Goal: Task Accomplishment & Management: Manage account settings

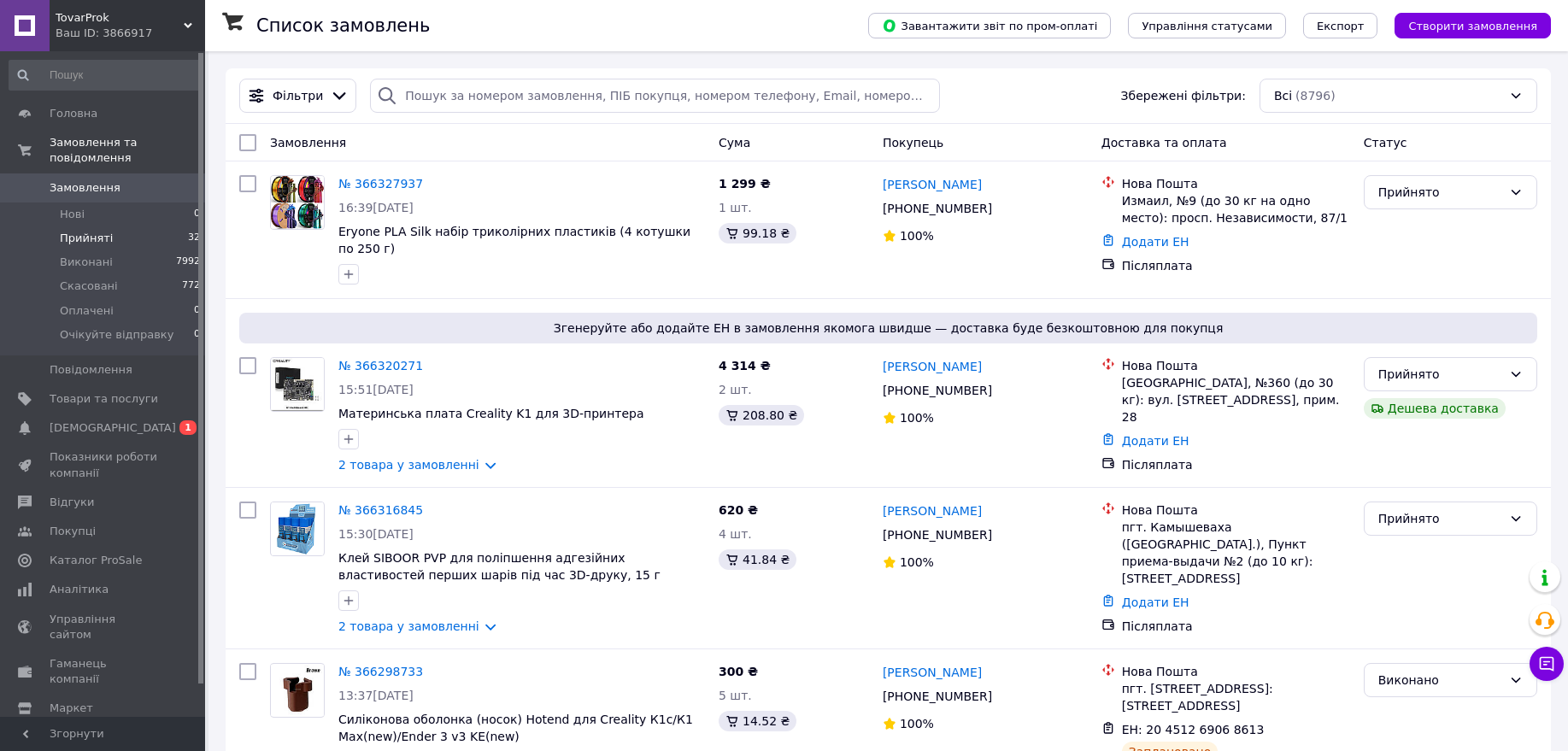
click at [91, 231] on span "Прийняті" at bounding box center [86, 238] width 53 height 16
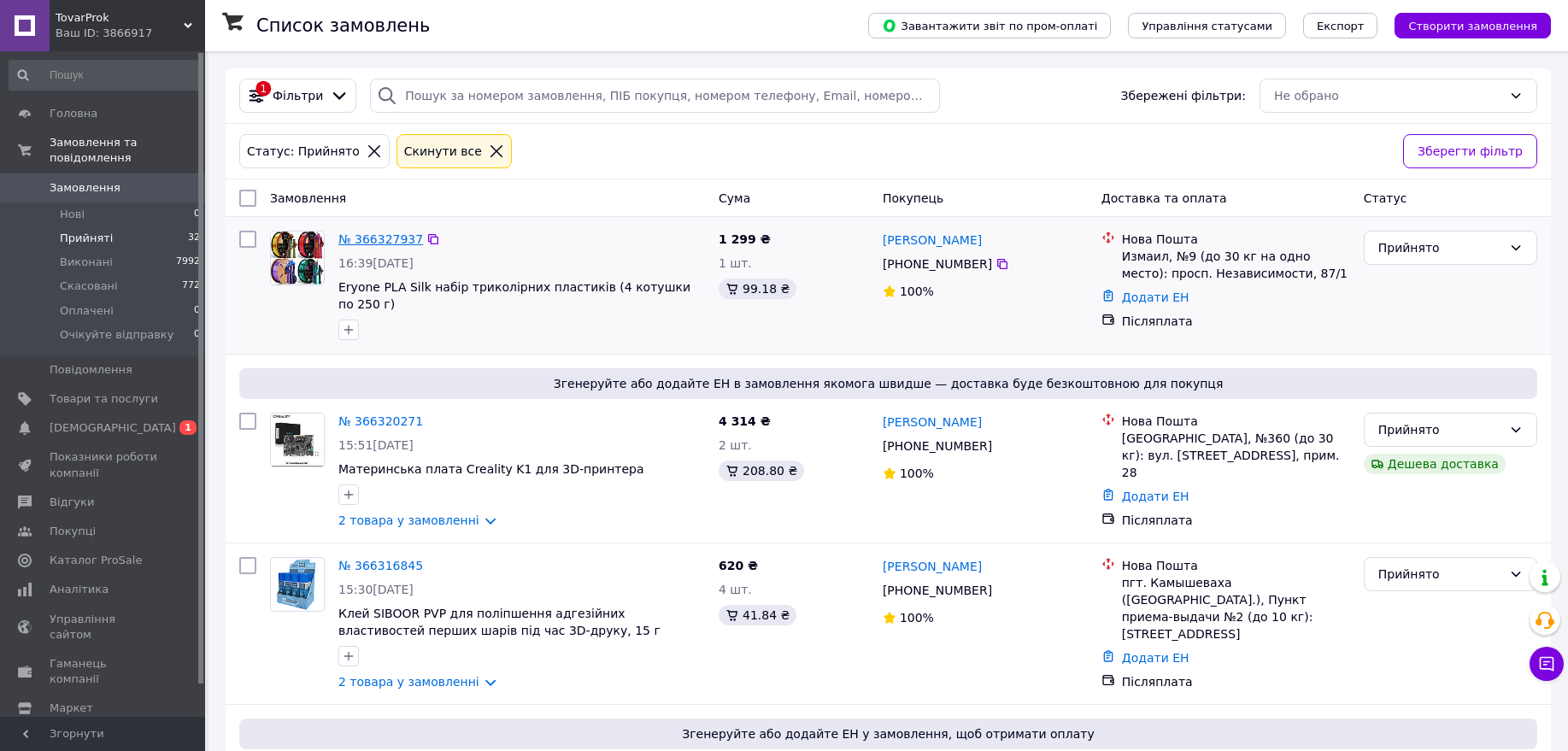
click at [389, 237] on link "№ 366327937" at bounding box center [380, 239] width 84 height 14
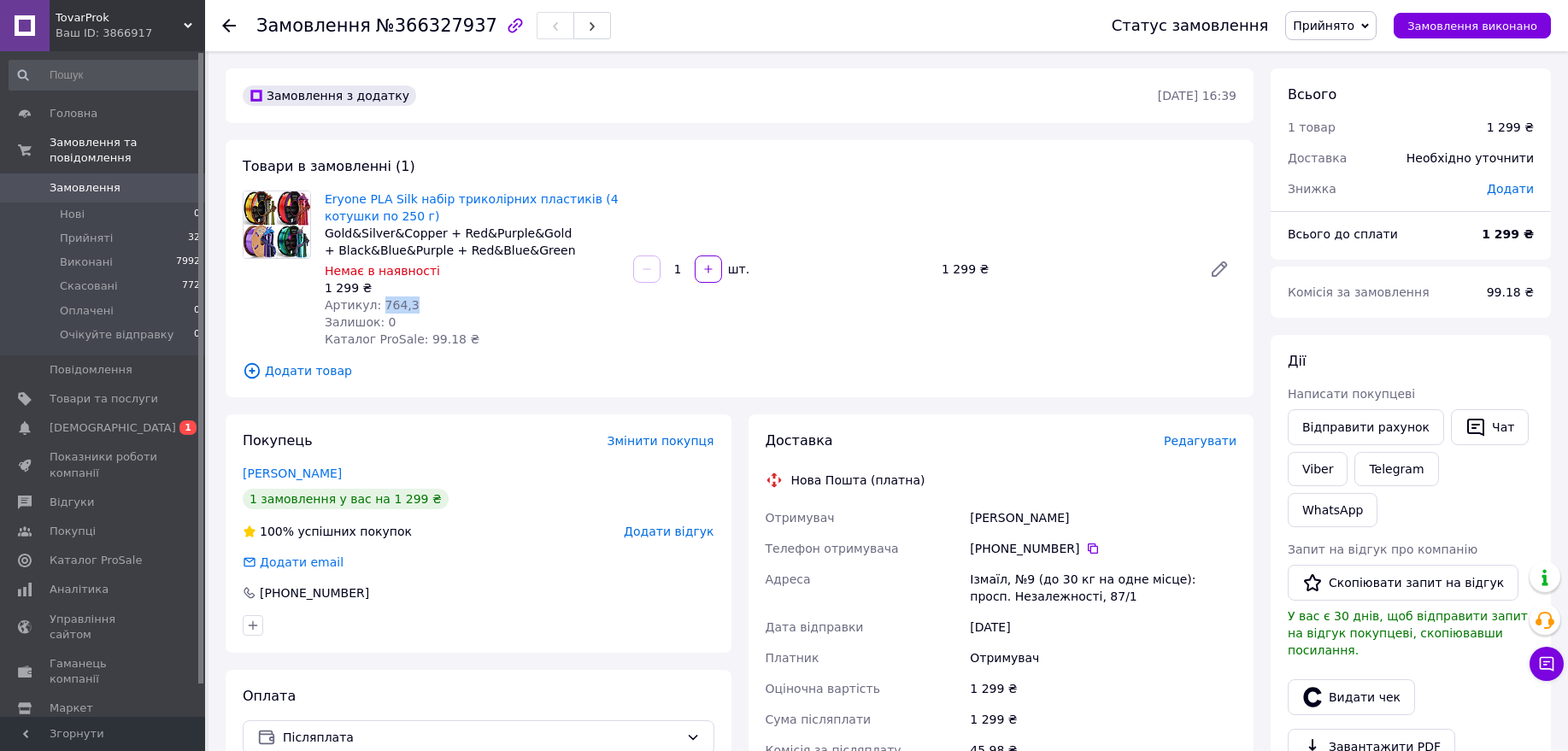
drag, startPoint x: 397, startPoint y: 304, endPoint x: 376, endPoint y: 305, distance: 21.0
click at [376, 305] on div "Артикул: 764,3" at bounding box center [472, 305] width 295 height 17
copy span "764,3"
click at [581, 311] on div "Артикул: 764,3" at bounding box center [472, 305] width 295 height 17
click at [90, 231] on span "Прийняті" at bounding box center [86, 238] width 53 height 16
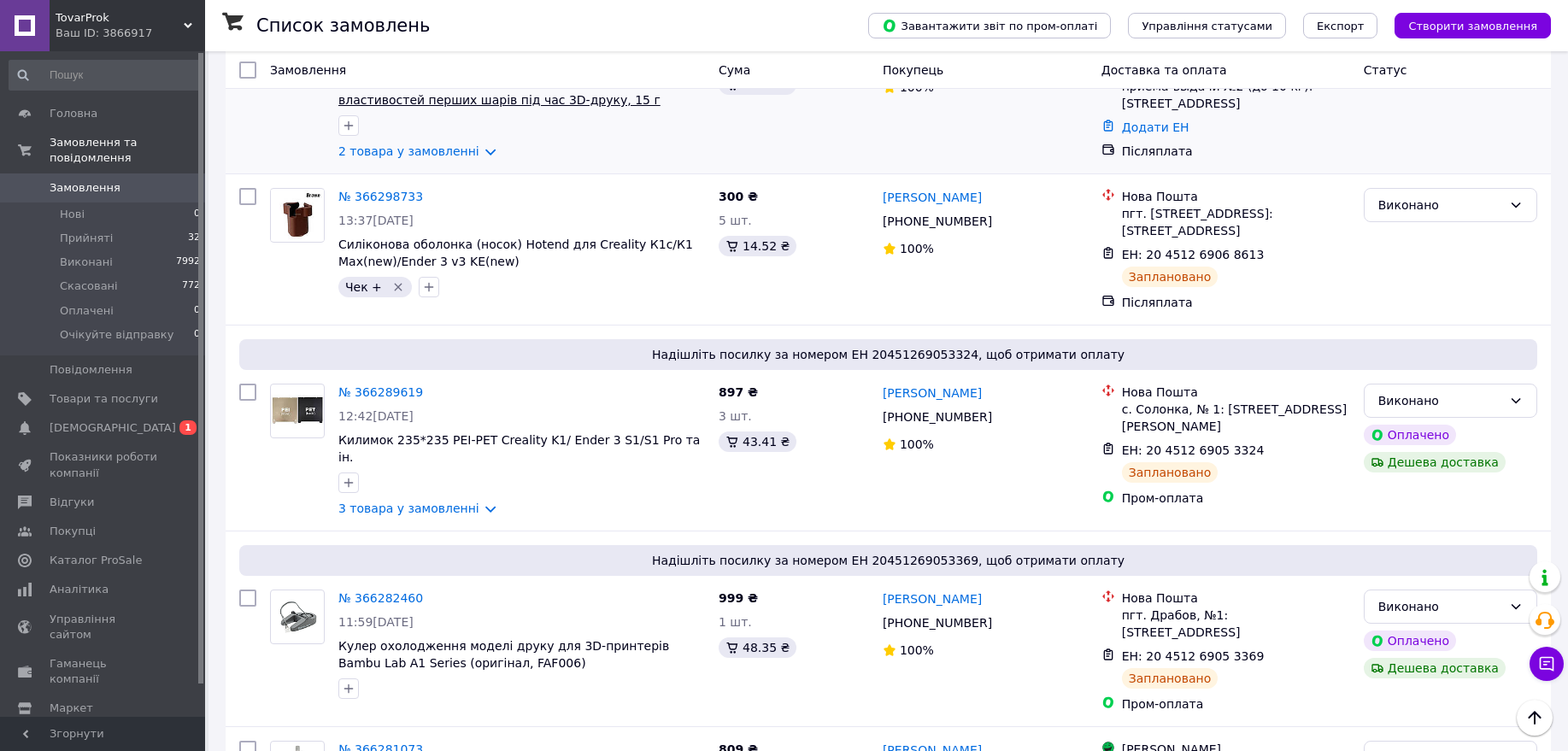
scroll to position [534, 0]
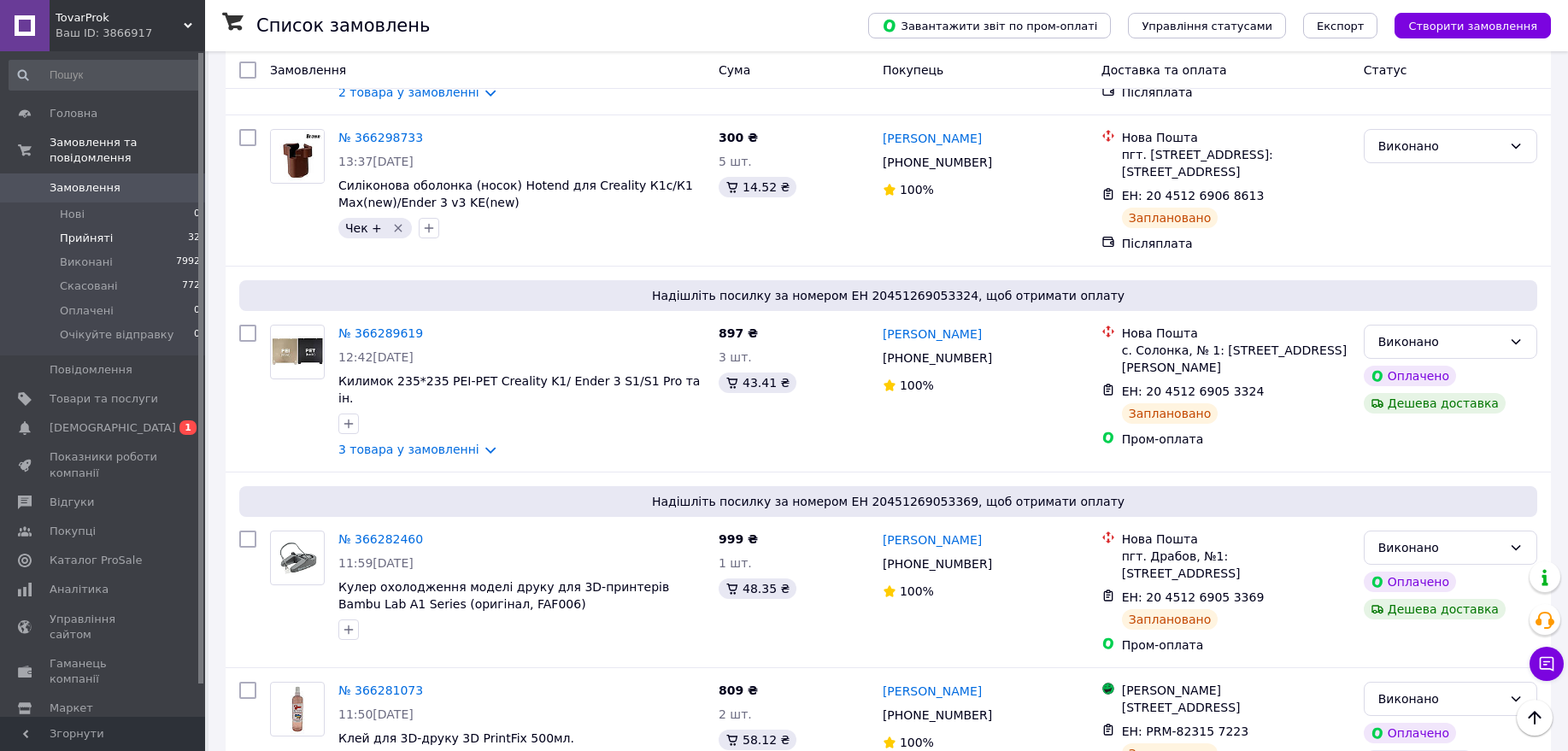
click at [100, 231] on span "Прийняті" at bounding box center [86, 238] width 53 height 16
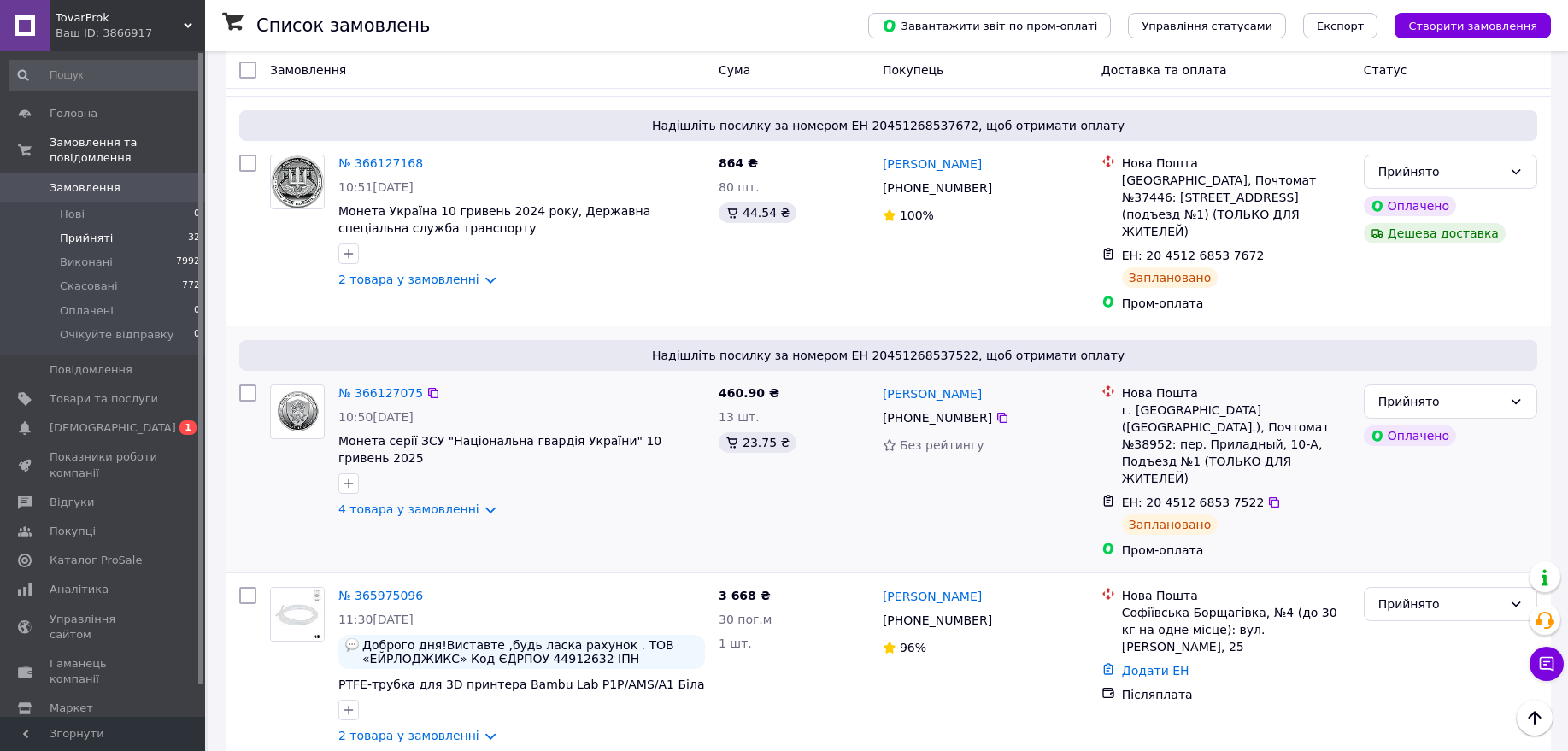
scroll to position [961, 0]
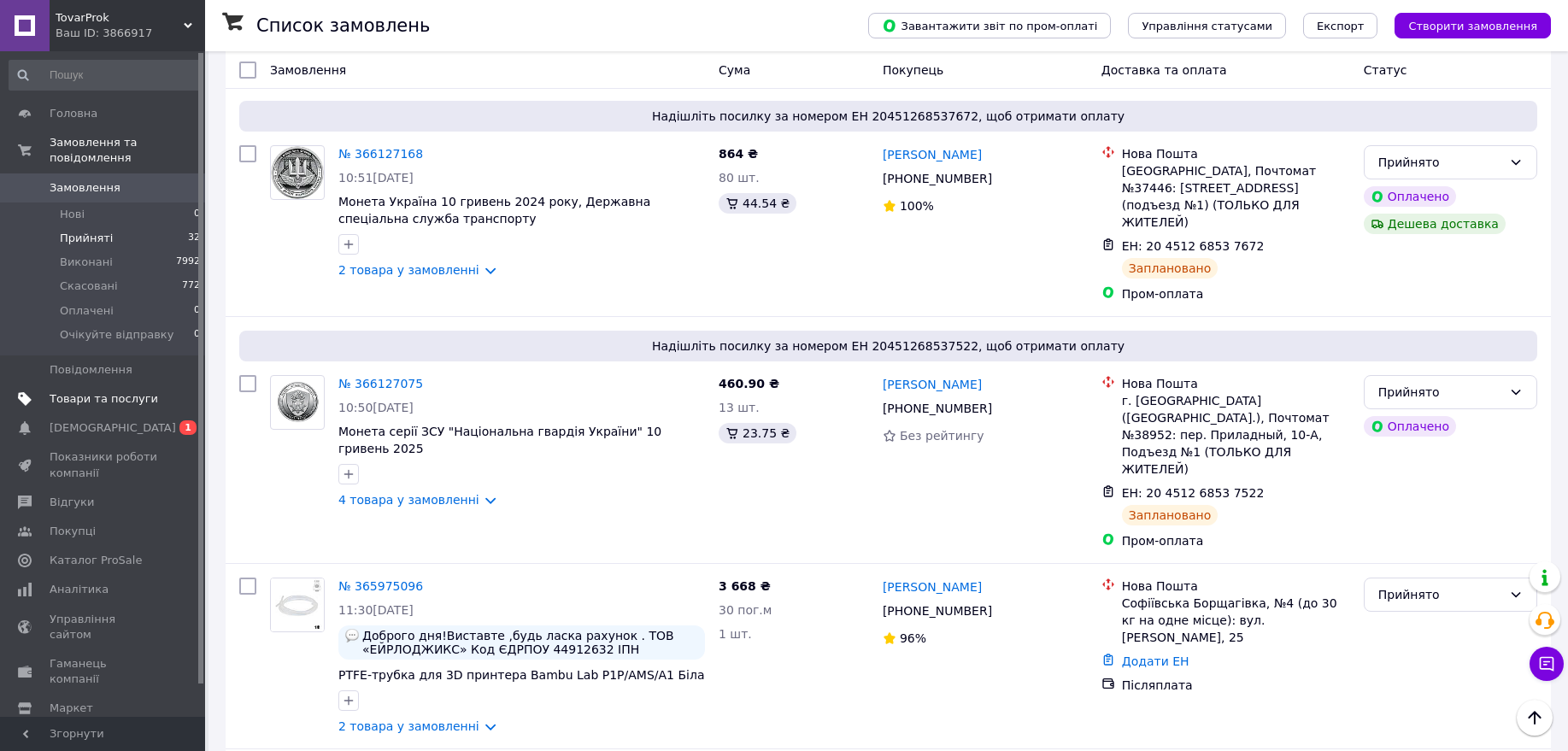
click at [76, 392] on span "Товари та послуги" at bounding box center [104, 399] width 109 height 16
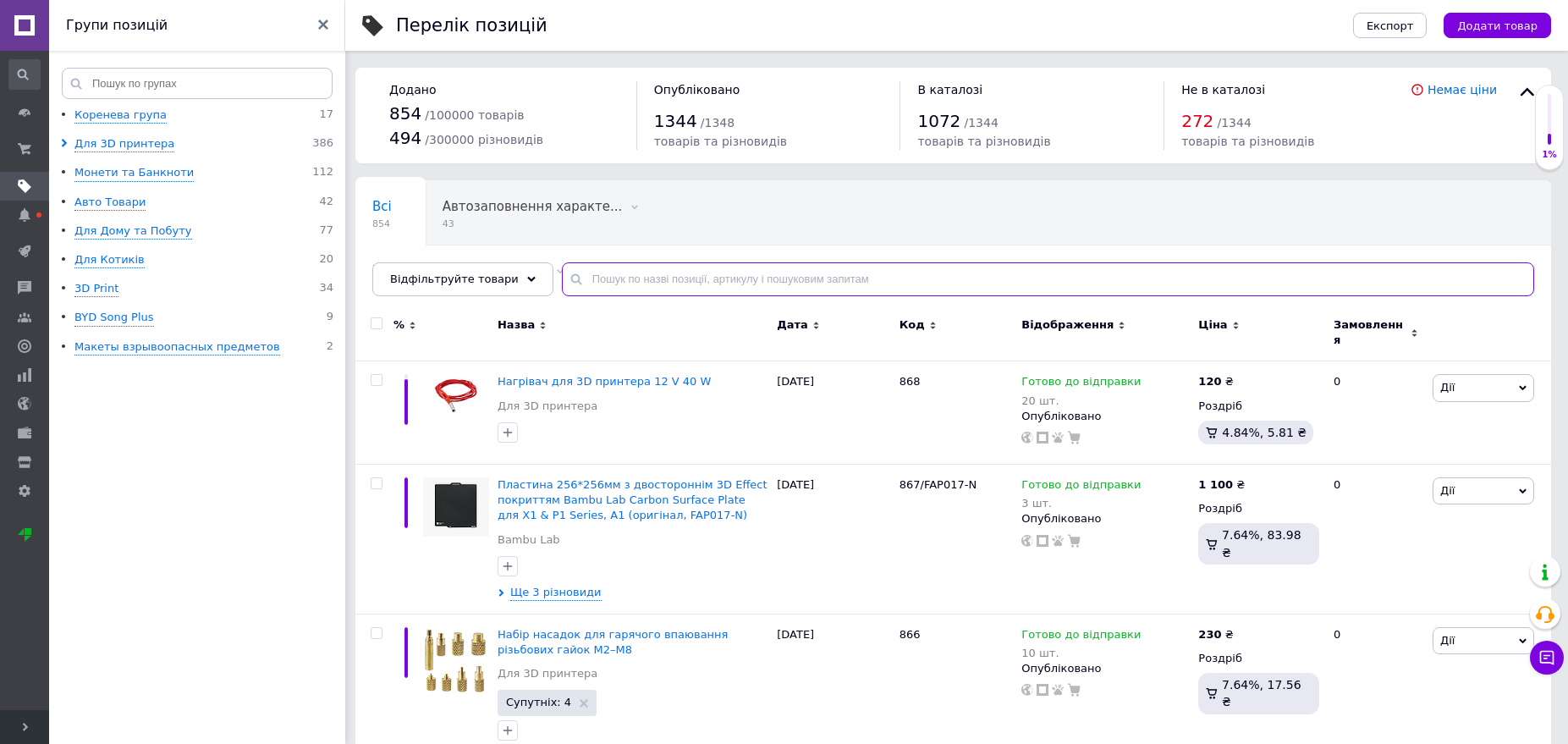
click at [709, 280] on input "text" at bounding box center [1048, 278] width 972 height 34
drag, startPoint x: 708, startPoint y: 280, endPoint x: 717, endPoint y: 273, distance: 11.4
click at [710, 276] on input "text" at bounding box center [1048, 278] width 972 height 34
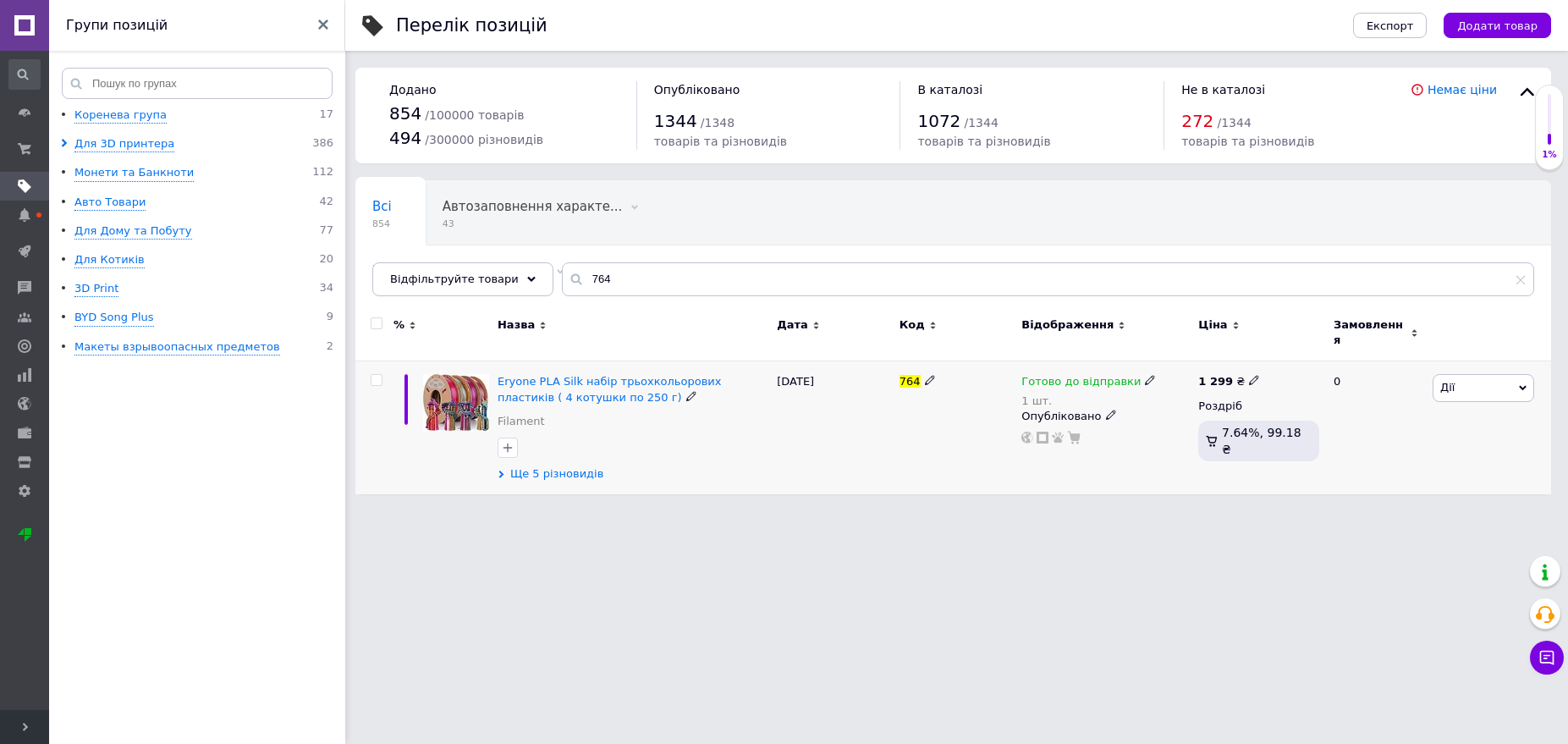
click at [559, 469] on span "Ще 5 різновидів" at bounding box center [557, 474] width 93 height 16
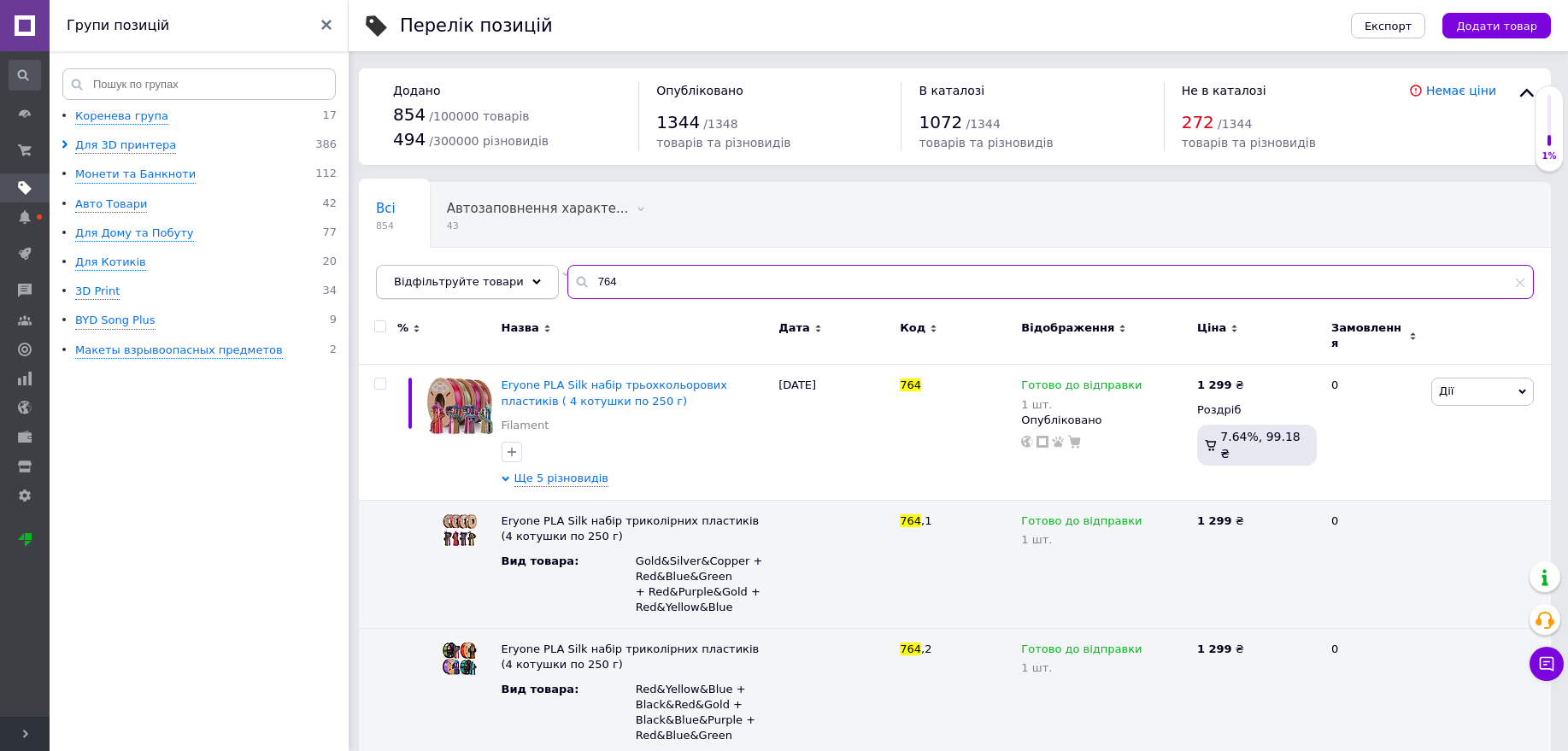
drag, startPoint x: 572, startPoint y: 285, endPoint x: 500, endPoint y: 281, distance: 72.1
click at [501, 285] on div "Відфільтруйте товари 764" at bounding box center [955, 281] width 1158 height 34
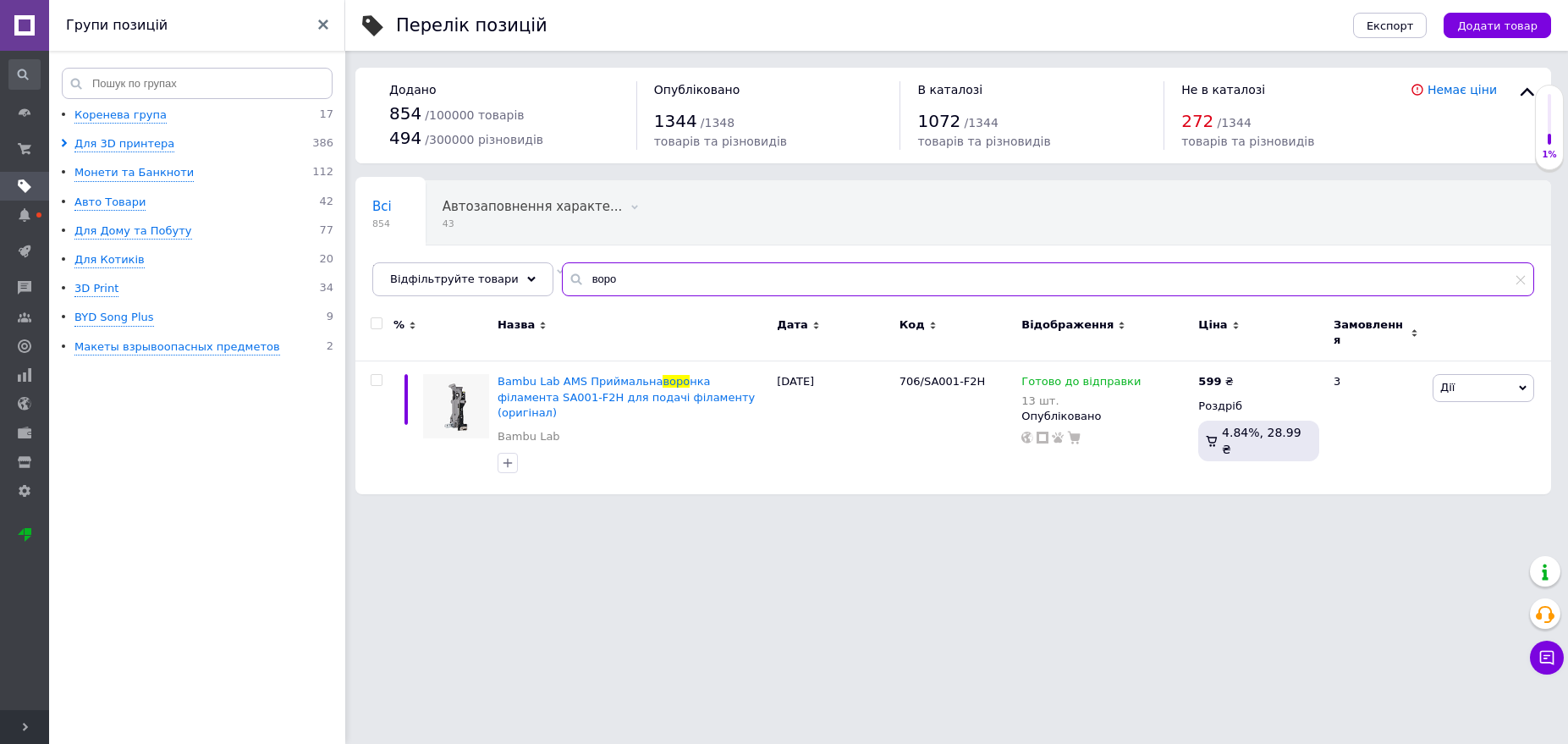
type input "воро"
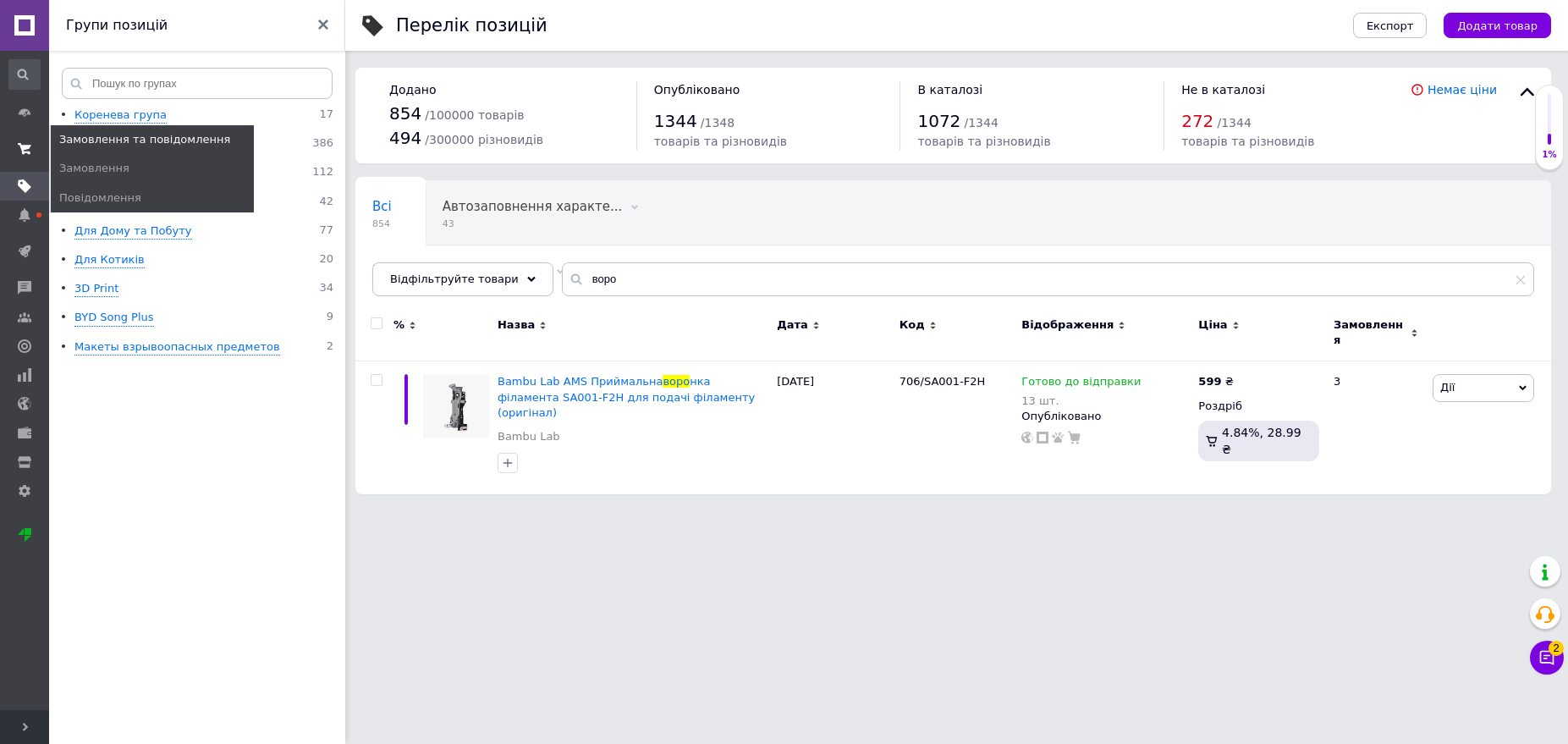
click at [18, 153] on icon at bounding box center [25, 149] width 14 height 14
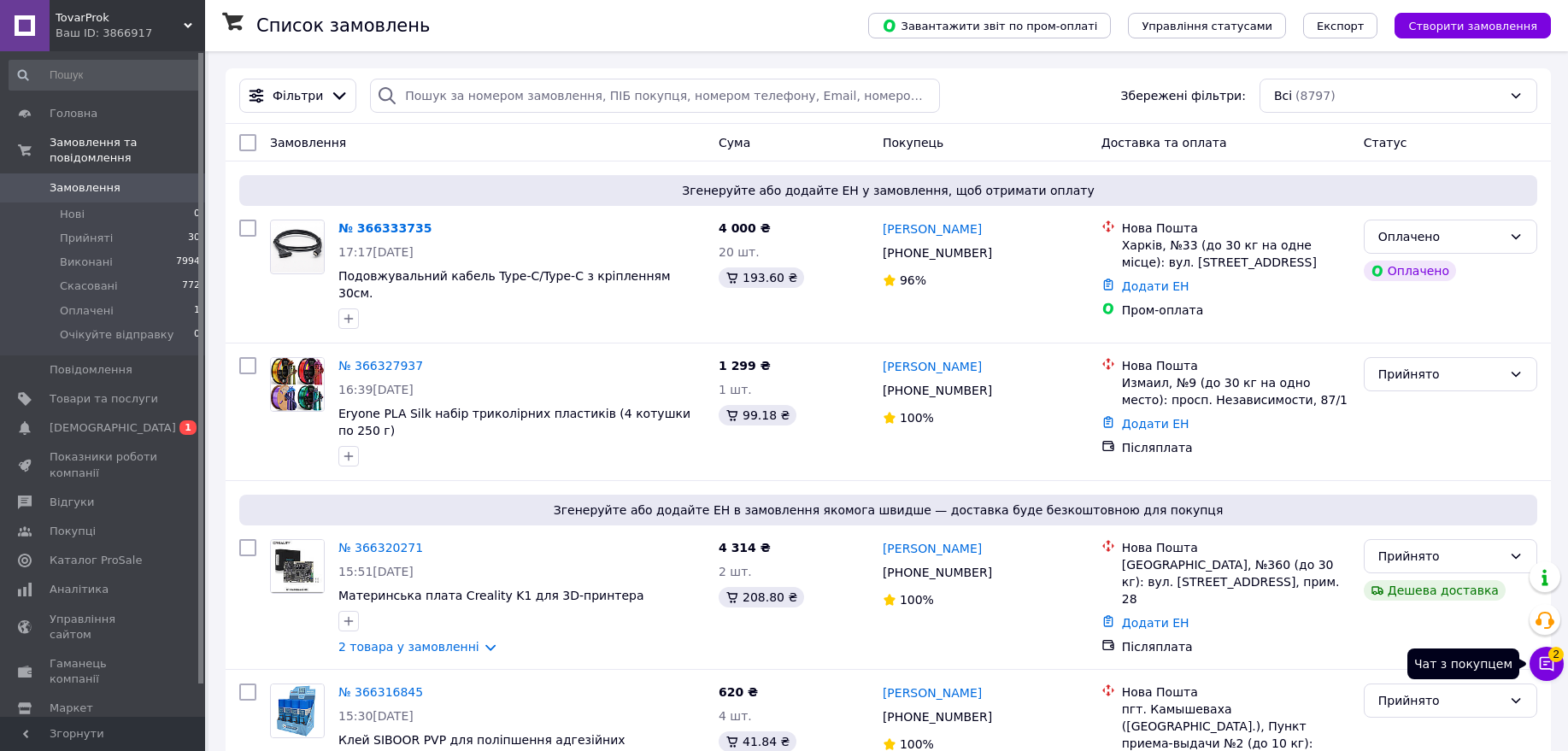
click at [1550, 660] on icon at bounding box center [1547, 664] width 17 height 17
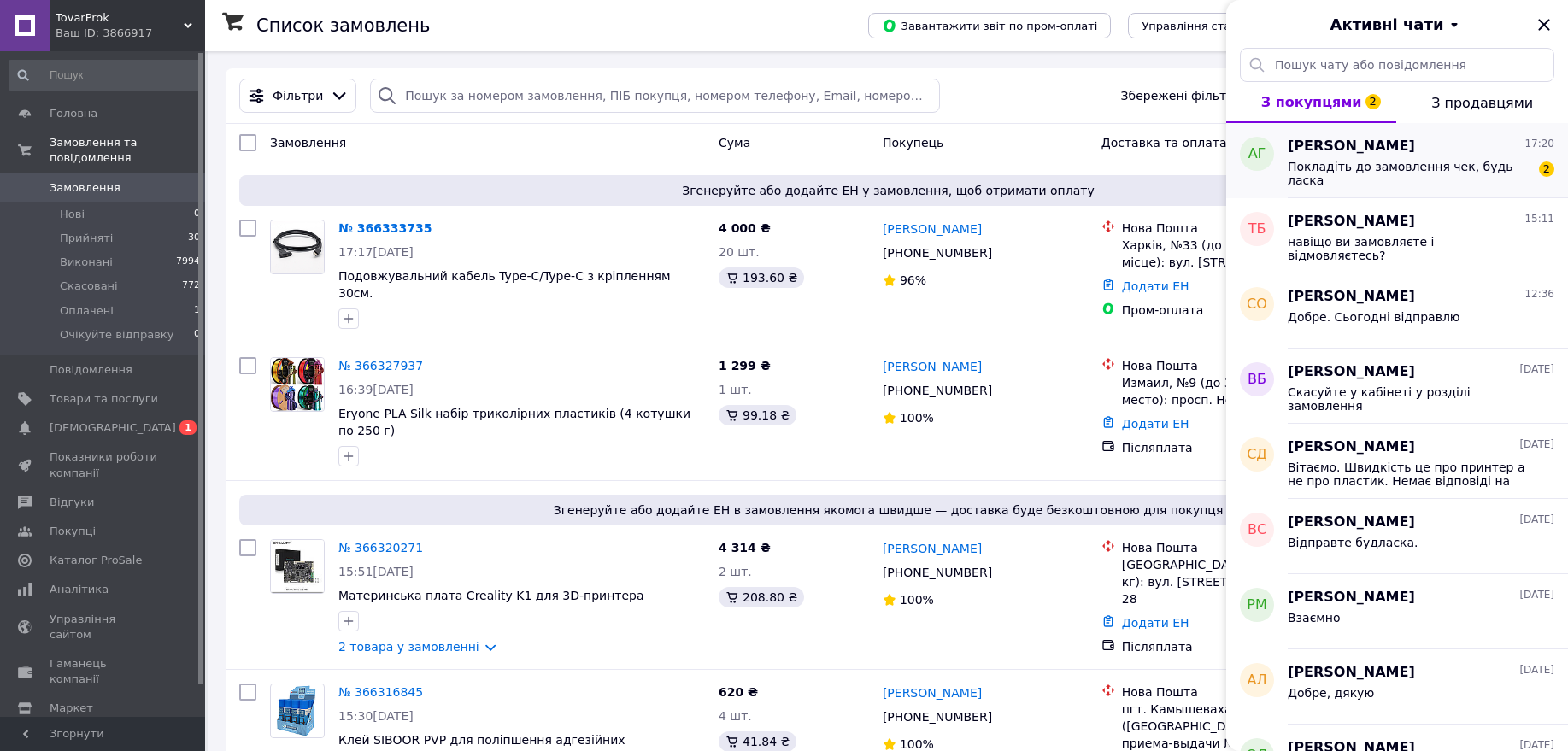
click at [1447, 182] on div "Покладіть до замовлення чек, будь ласка" at bounding box center [1409, 173] width 243 height 27
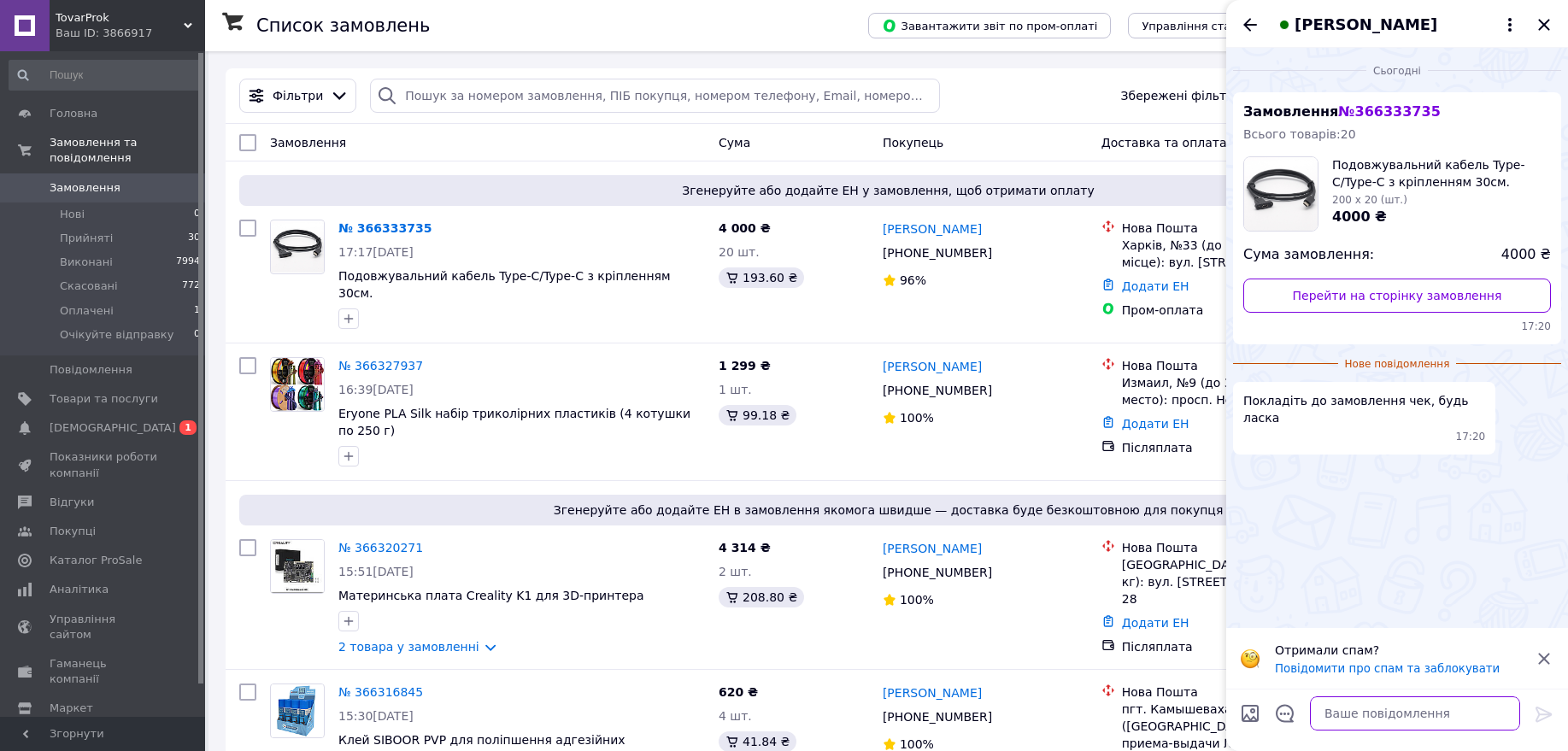
click at [1418, 711] on textarea at bounding box center [1415, 713] width 210 height 34
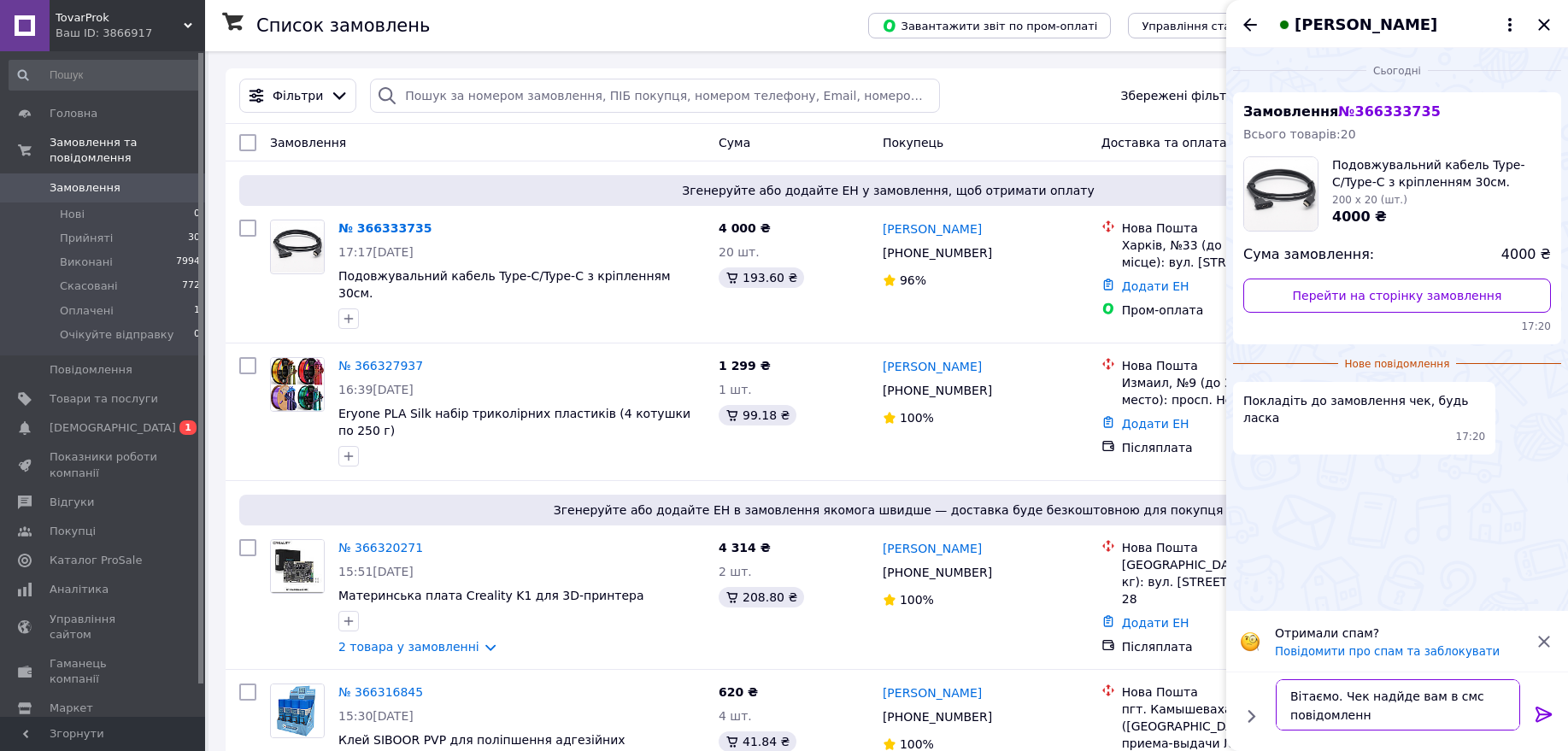
click at [1382, 698] on textarea "Вітаємо. Чек надйде вам в смс повідомленн" at bounding box center [1398, 704] width 245 height 51
type textarea "Вітаємо. Чек надійде вам в смс повідомленн"
click at [1461, 713] on textarea "Вітаємо. Чек надійде вам в смс повідомленн" at bounding box center [1398, 704] width 245 height 51
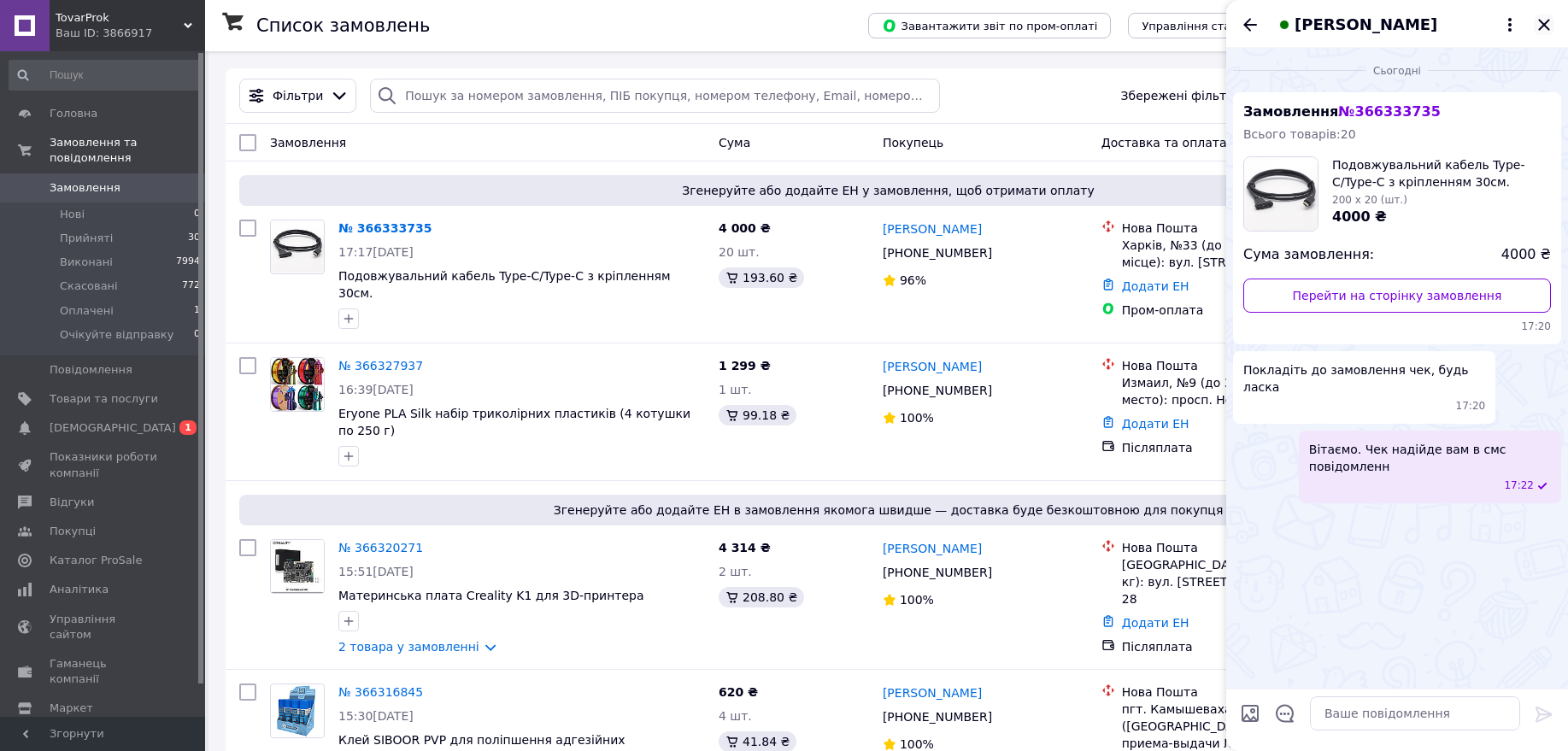
click at [1550, 30] on icon "Закрити" at bounding box center [1544, 25] width 21 height 21
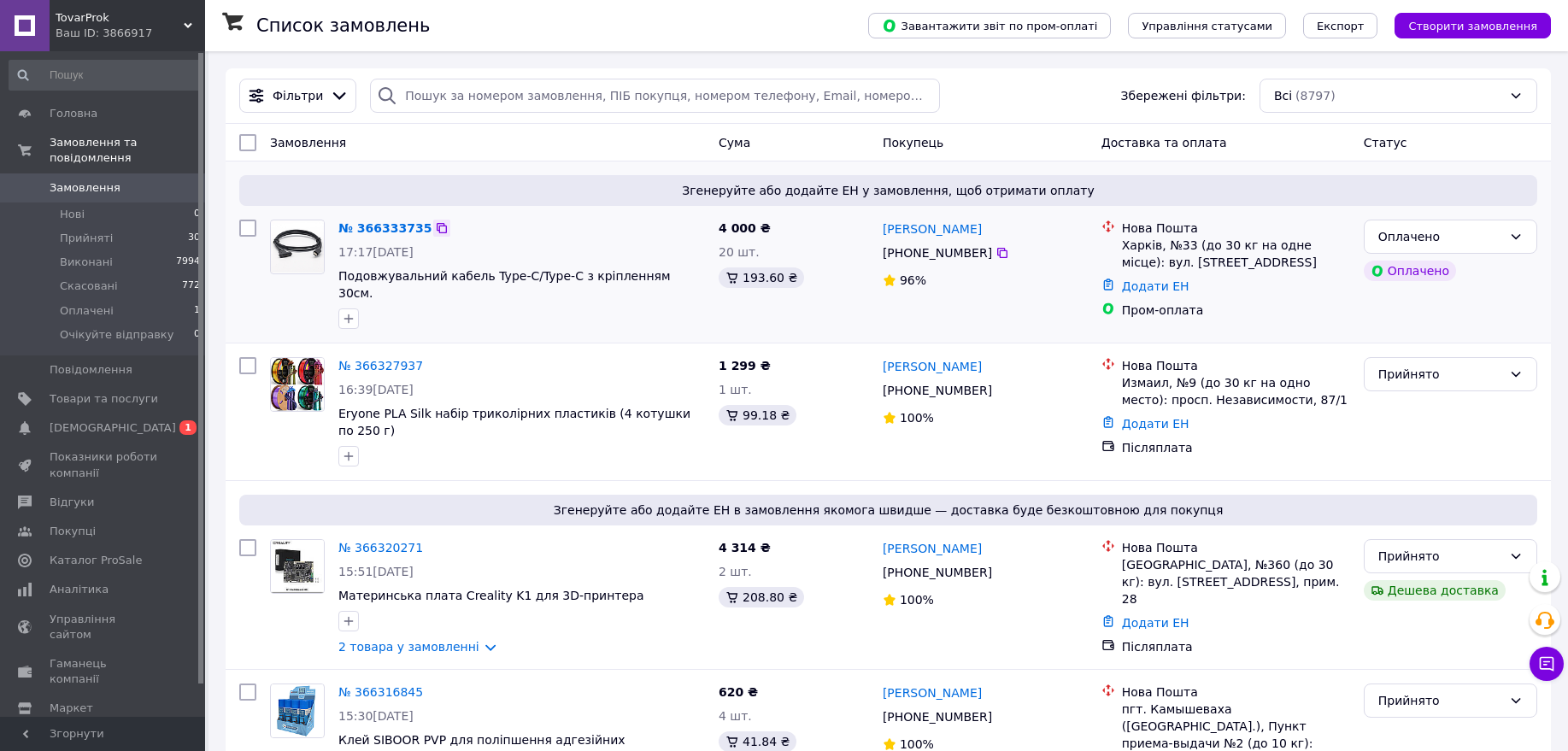
click at [435, 230] on icon at bounding box center [442, 228] width 14 height 14
click at [1495, 243] on div "Оплачено" at bounding box center [1440, 237] width 124 height 19
click at [1432, 276] on li "Прийнято" at bounding box center [1450, 273] width 172 height 30
click at [371, 359] on link "№ 366327937" at bounding box center [380, 365] width 84 height 14
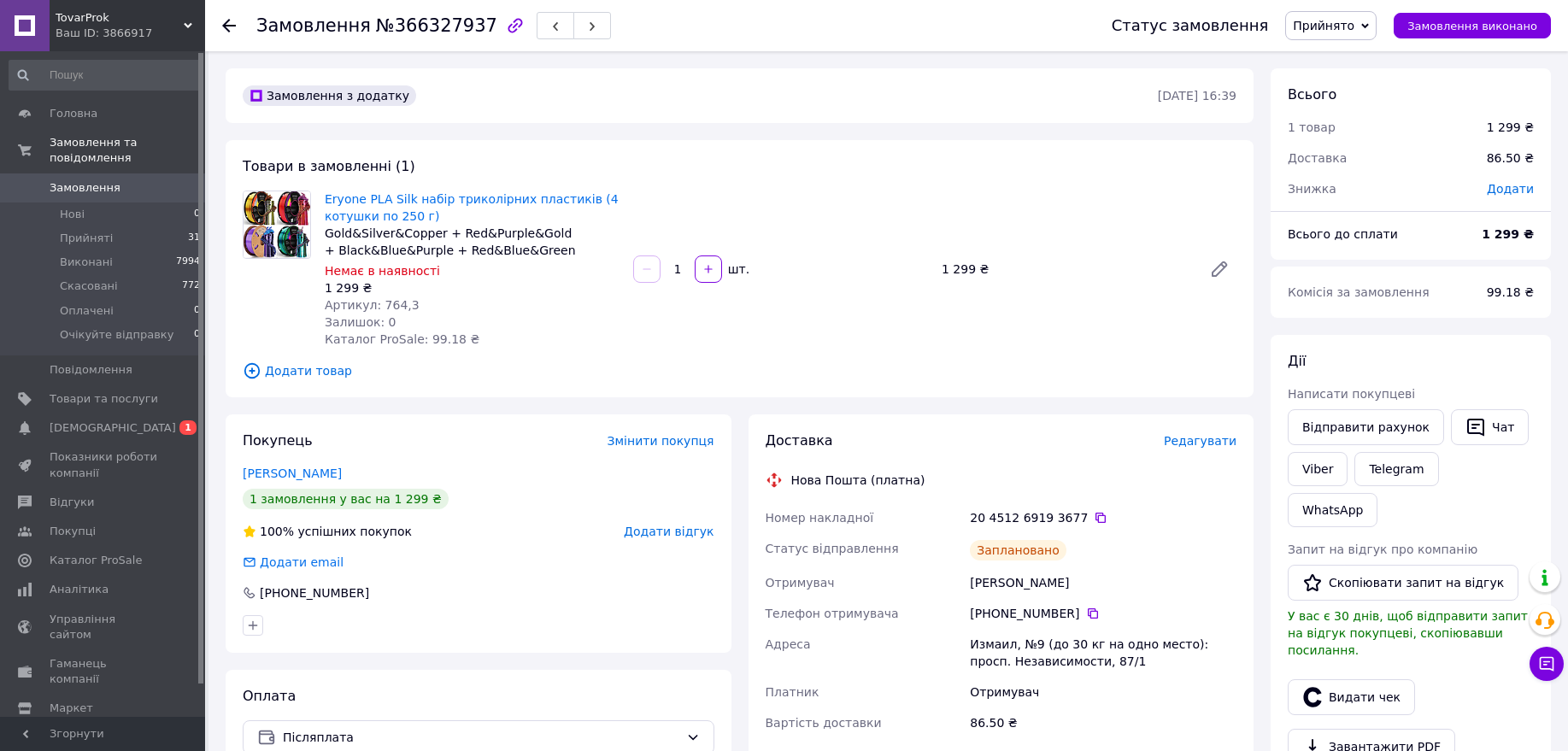
click at [1492, 9] on div "Статус замовлення Прийнято Виконано Скасовано Оплачено Очікуйте відправку Замов…" at bounding box center [1315, 25] width 474 height 51
click at [1492, 16] on button "Замовлення виконано" at bounding box center [1472, 25] width 158 height 25
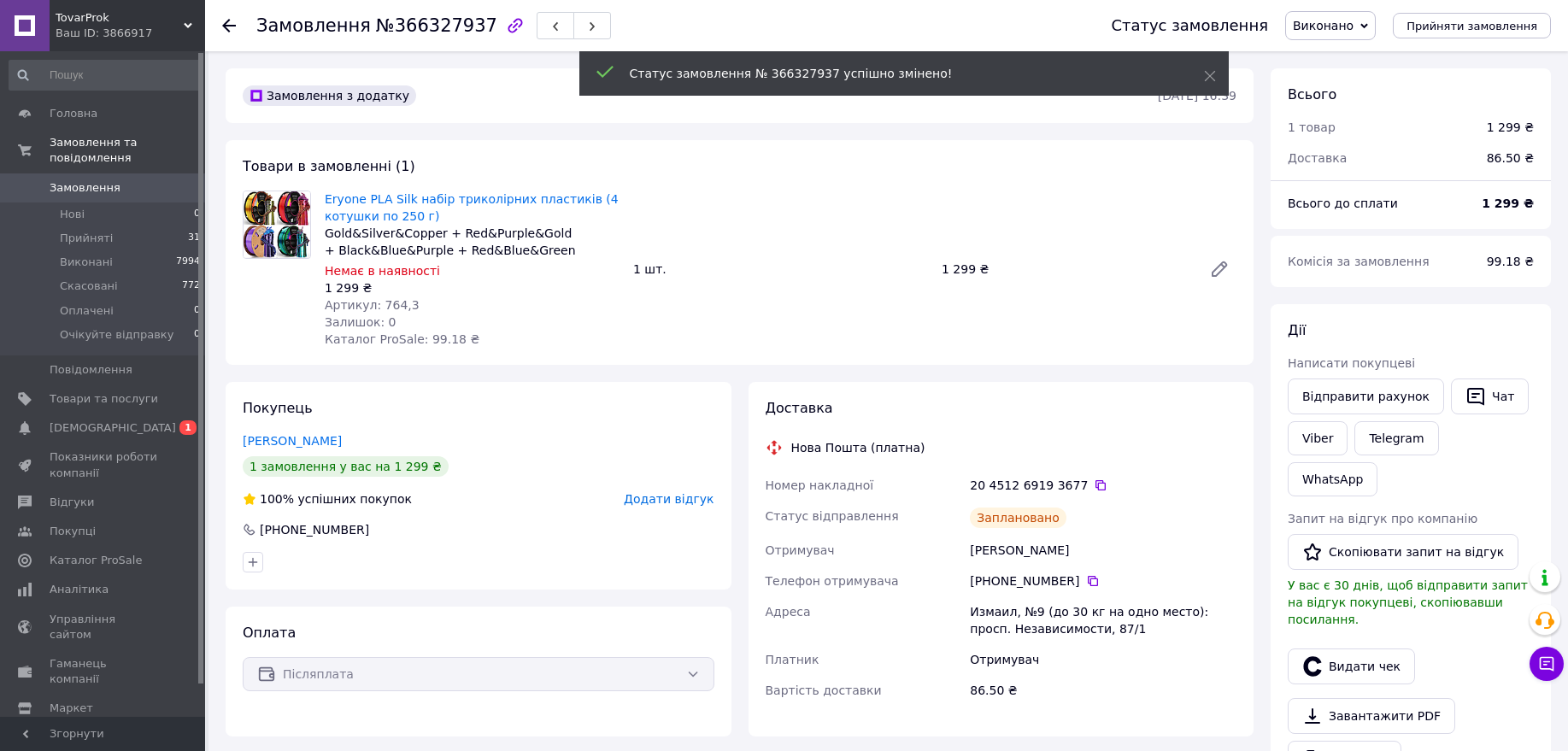
click at [91, 180] on span "Замовлення" at bounding box center [84, 188] width 71 height 16
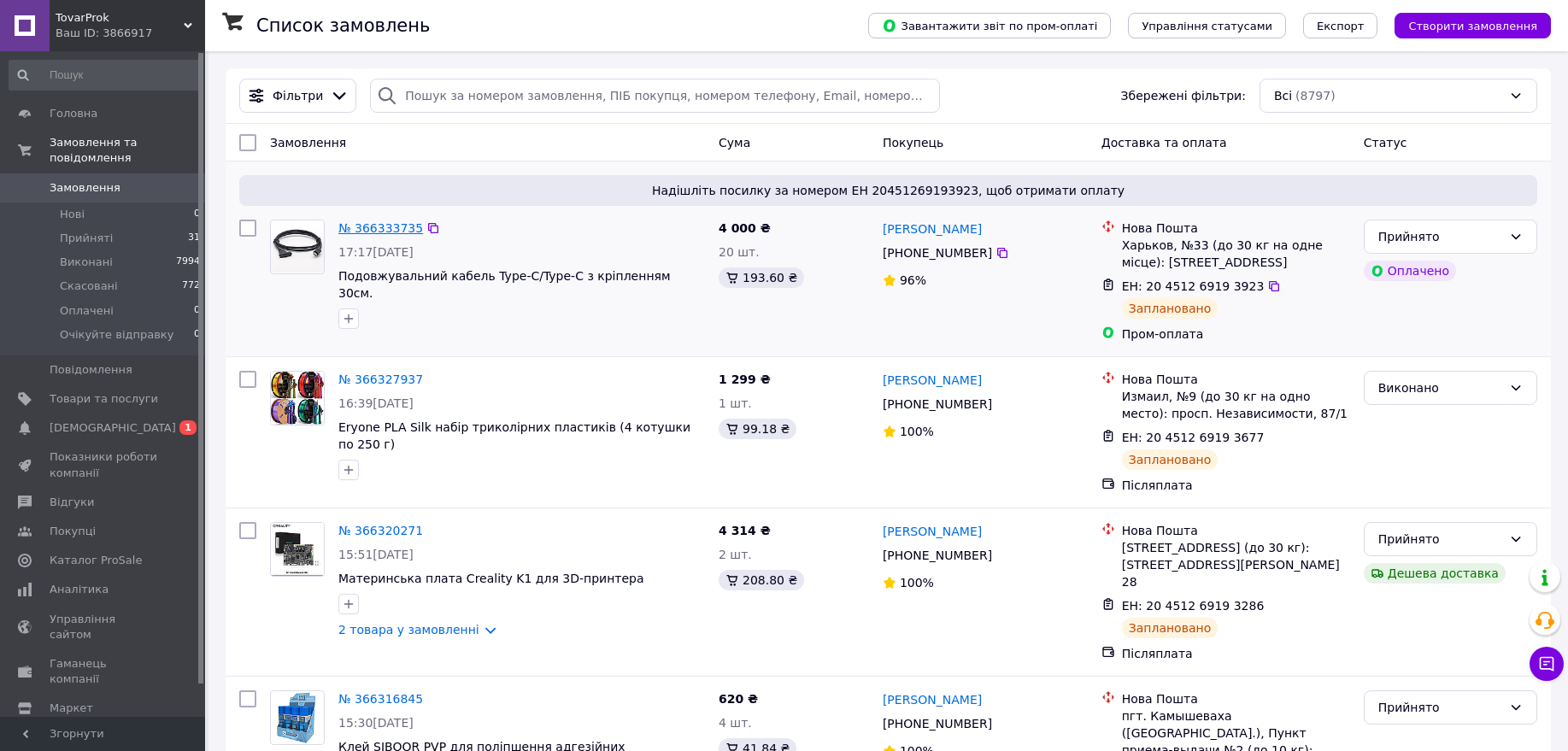
click at [373, 233] on link "№ 366333735" at bounding box center [380, 228] width 84 height 14
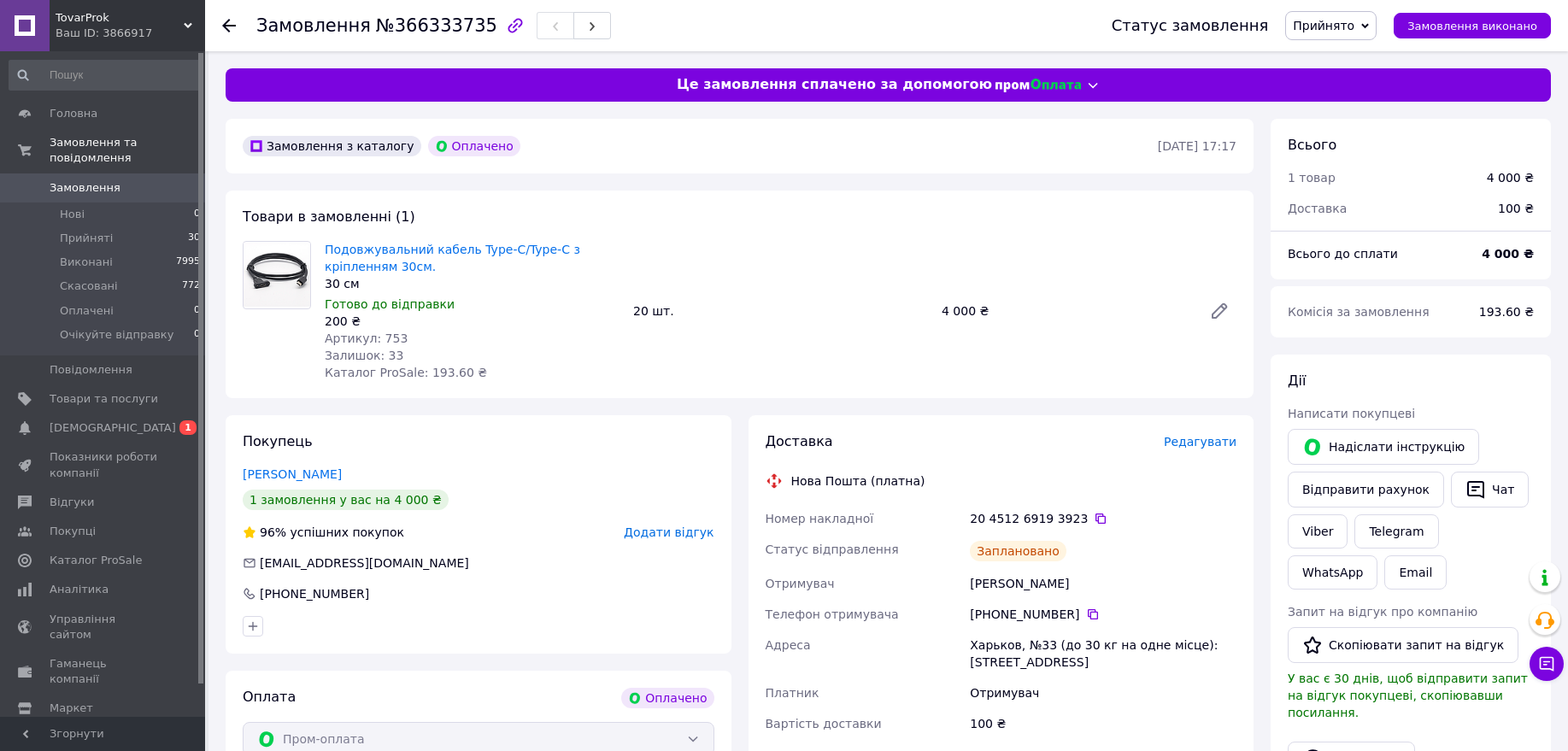
click at [93, 180] on span "Замовлення" at bounding box center [84, 188] width 71 height 16
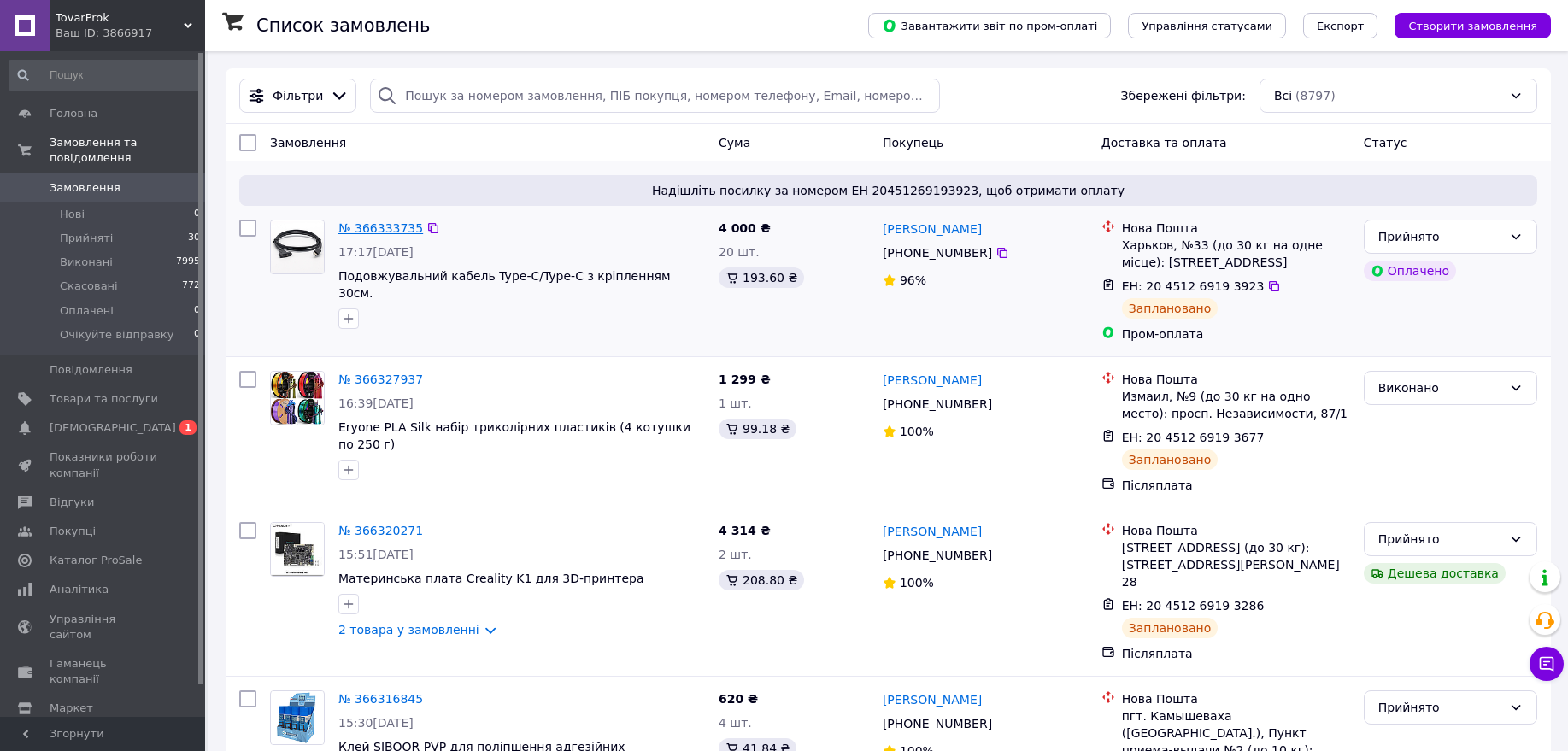
click at [393, 232] on link "№ 366333735" at bounding box center [380, 228] width 84 height 14
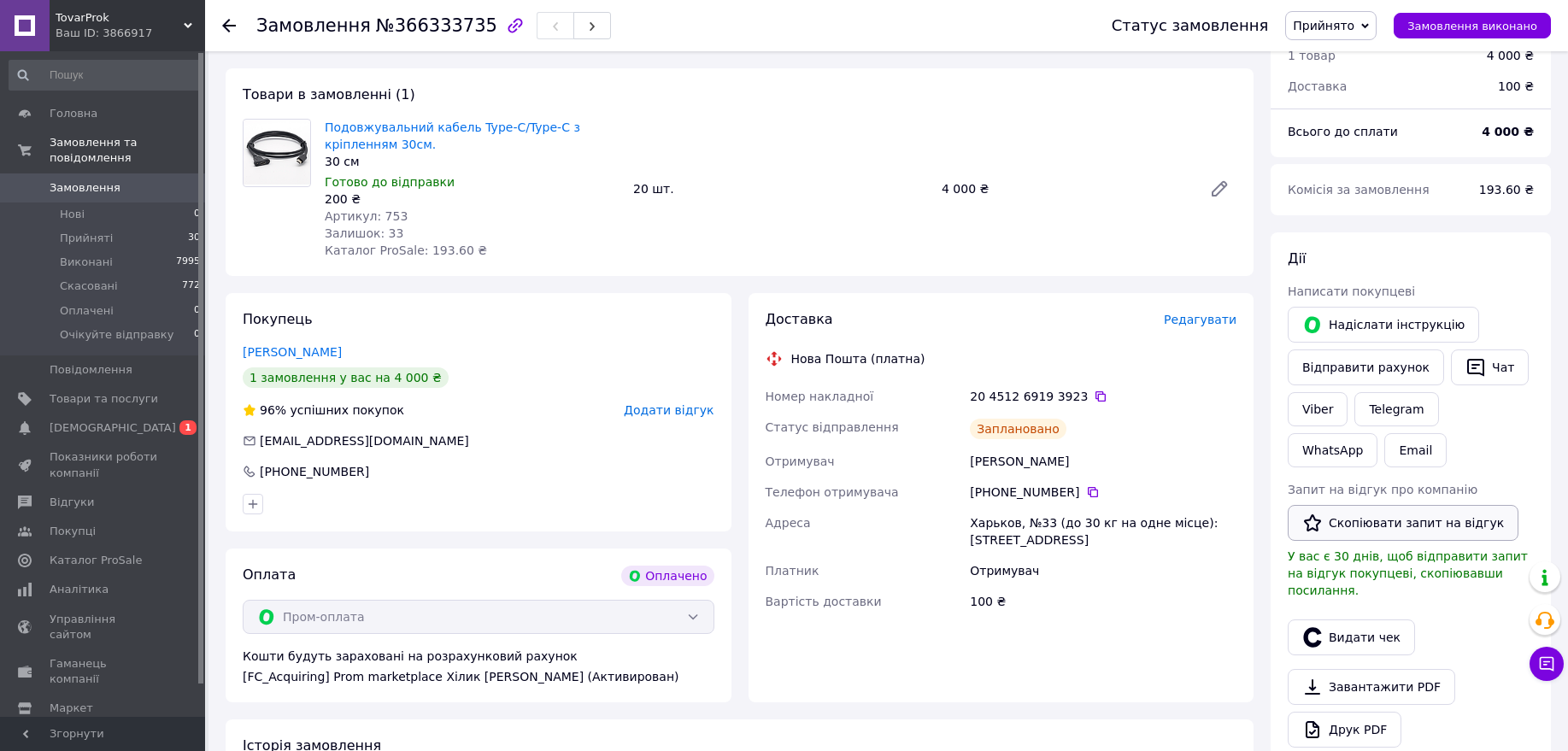
scroll to position [213, 0]
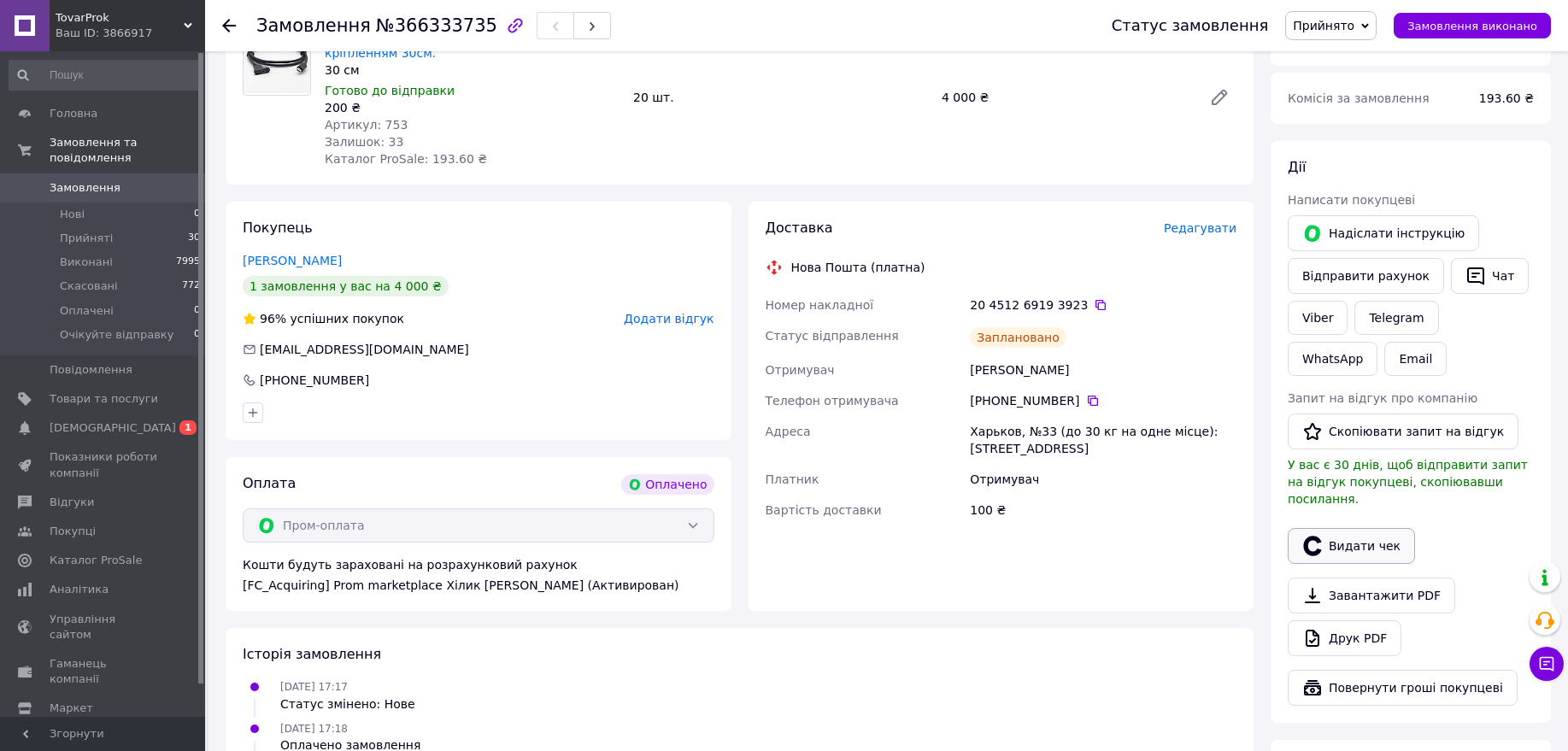
click at [1346, 533] on button "Видати чек" at bounding box center [1351, 546] width 127 height 36
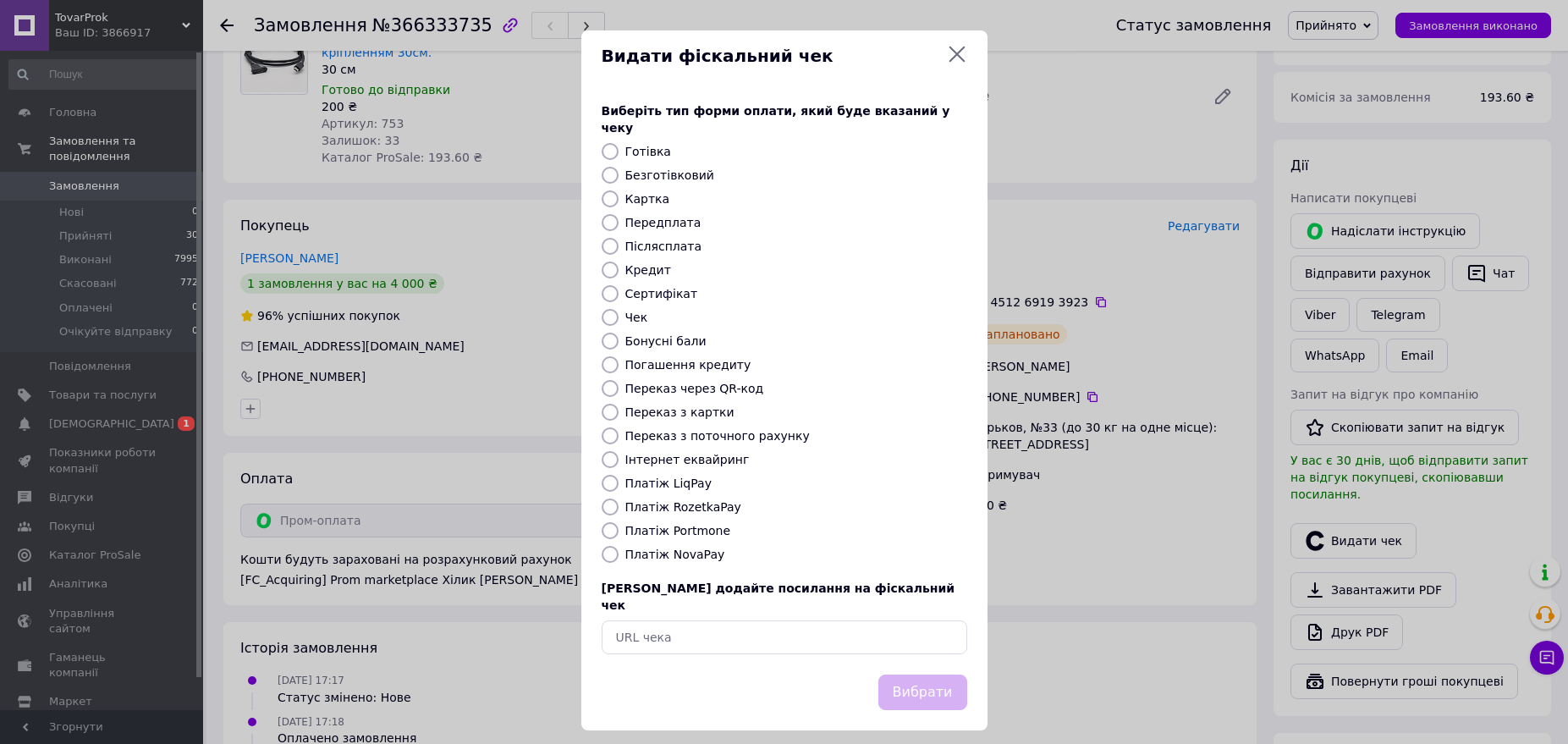
click at [657, 500] on label "Платіж RozetkaPay" at bounding box center [683, 507] width 116 height 14
click at [619, 498] on input "Платіж RozetkaPay" at bounding box center [610, 507] width 17 height 17
radio input "true"
click at [905, 674] on button "Вибрати" at bounding box center [922, 692] width 89 height 36
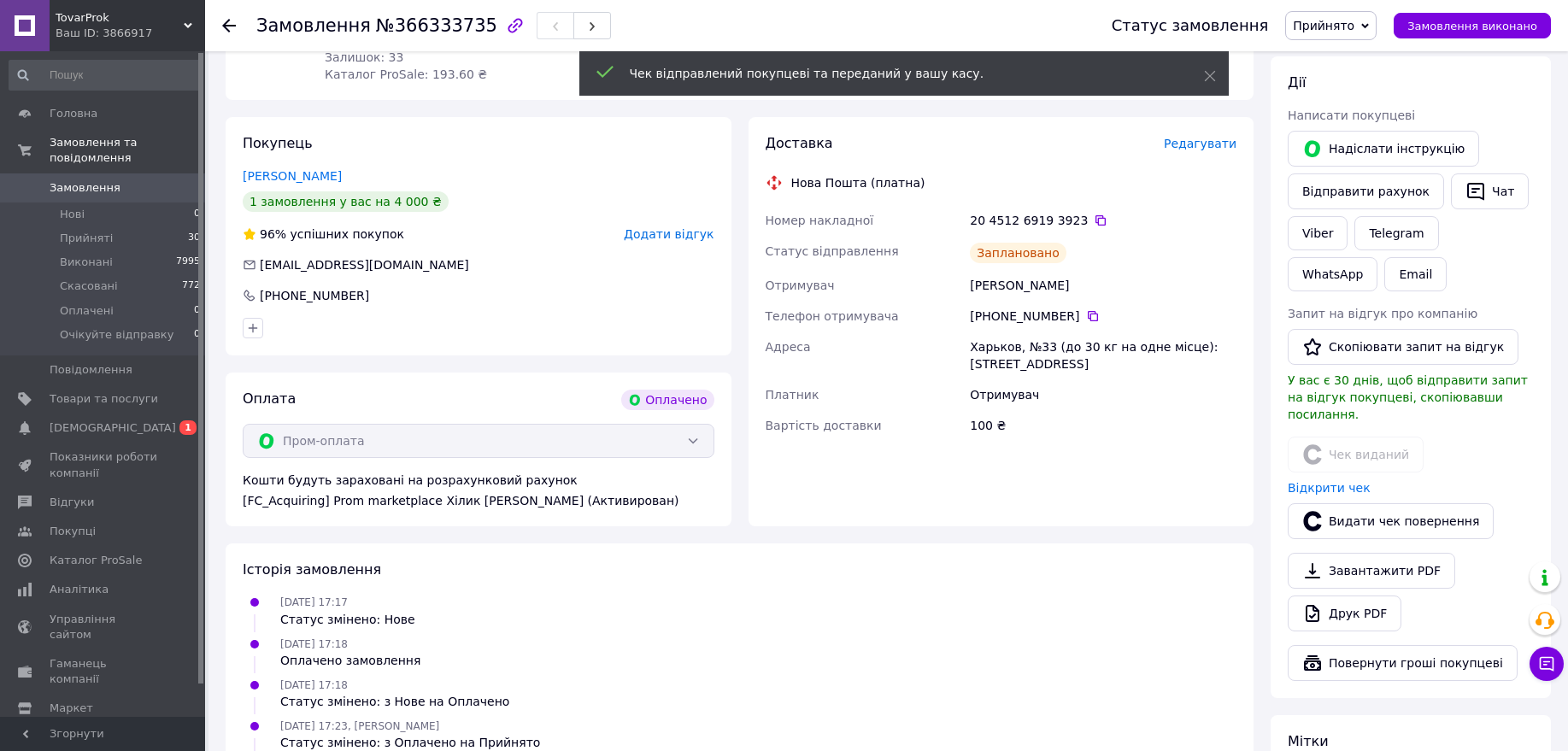
scroll to position [427, 0]
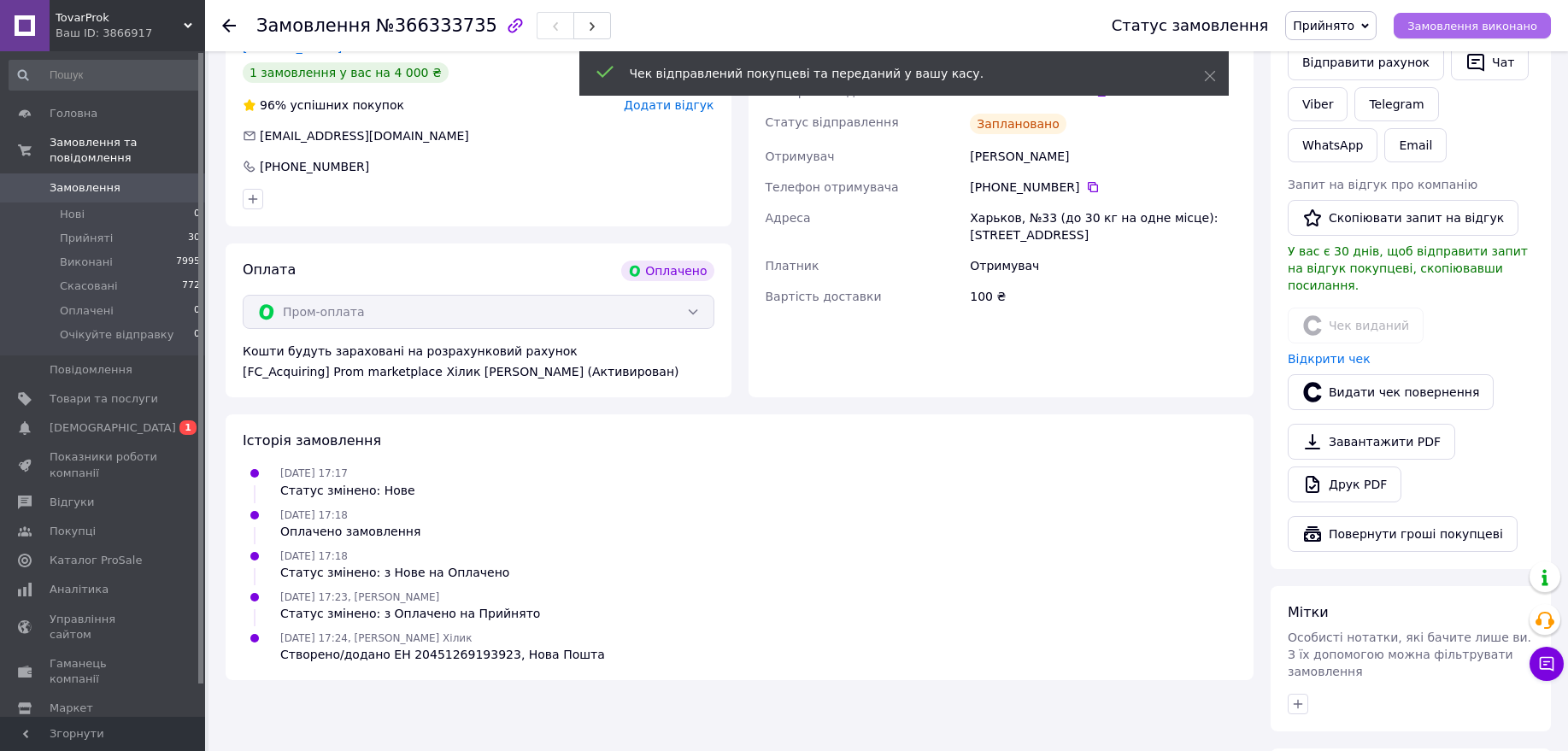
click at [1473, 27] on span "Замовлення виконано" at bounding box center [1472, 26] width 130 height 13
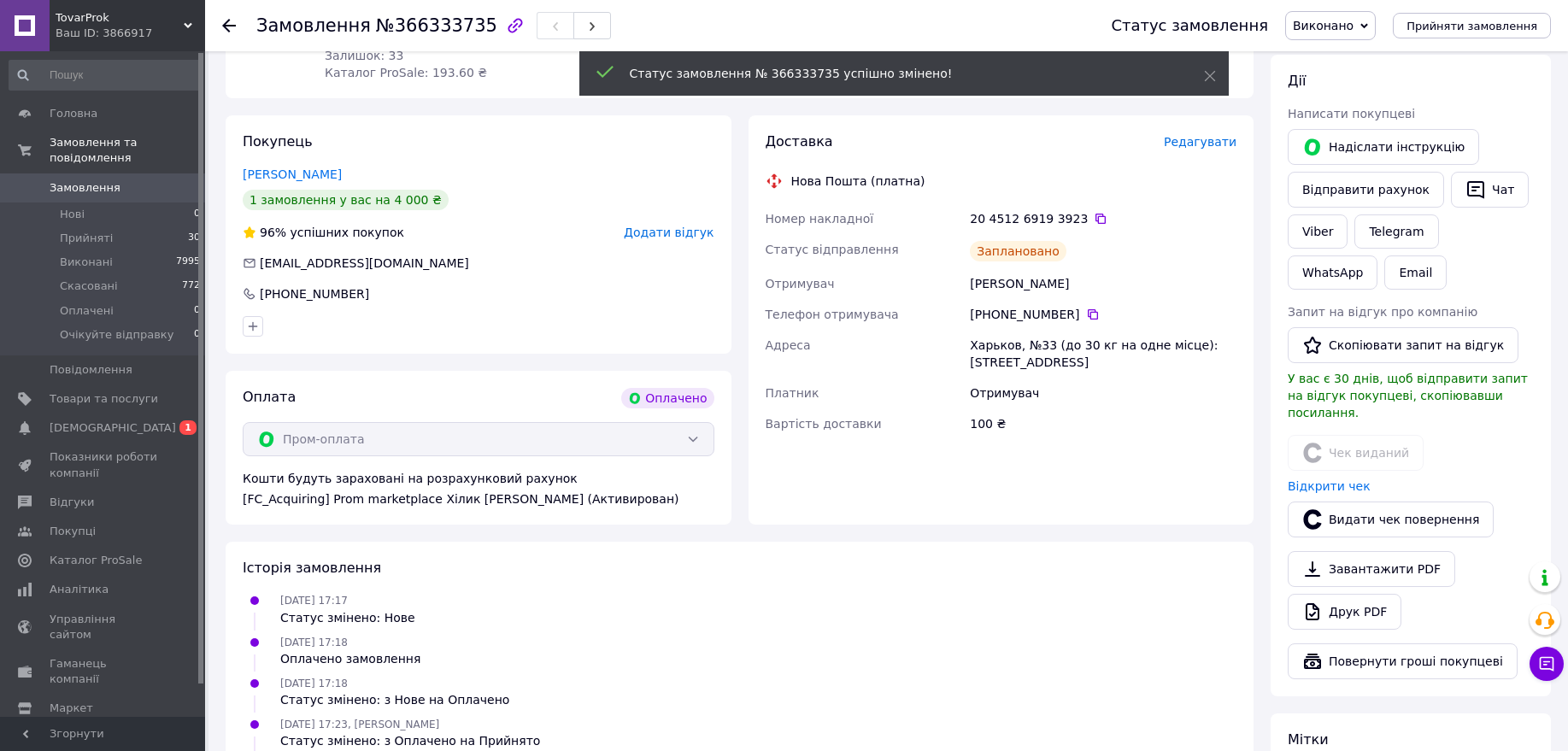
scroll to position [107, 0]
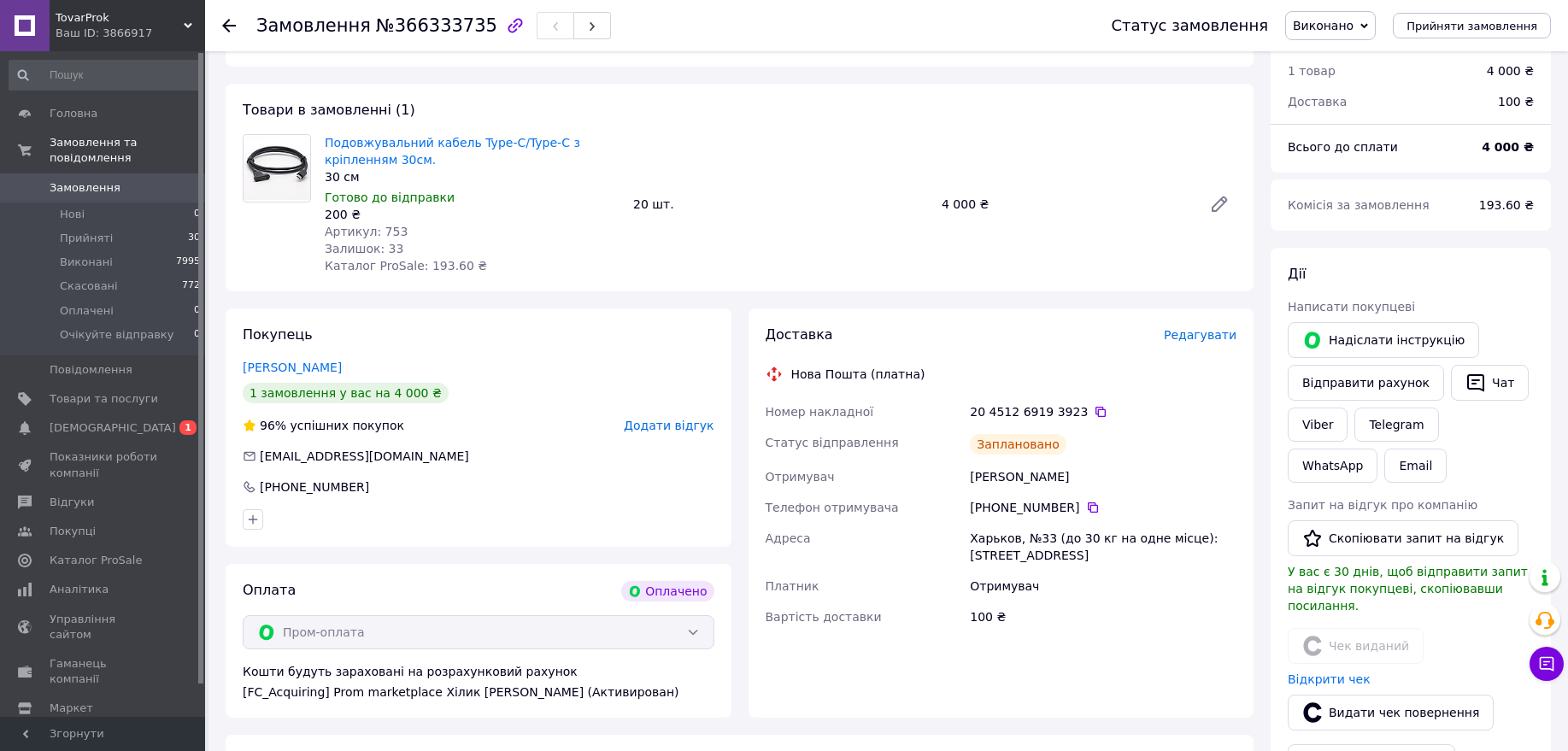
click at [99, 180] on span "Замовлення" at bounding box center [84, 188] width 71 height 16
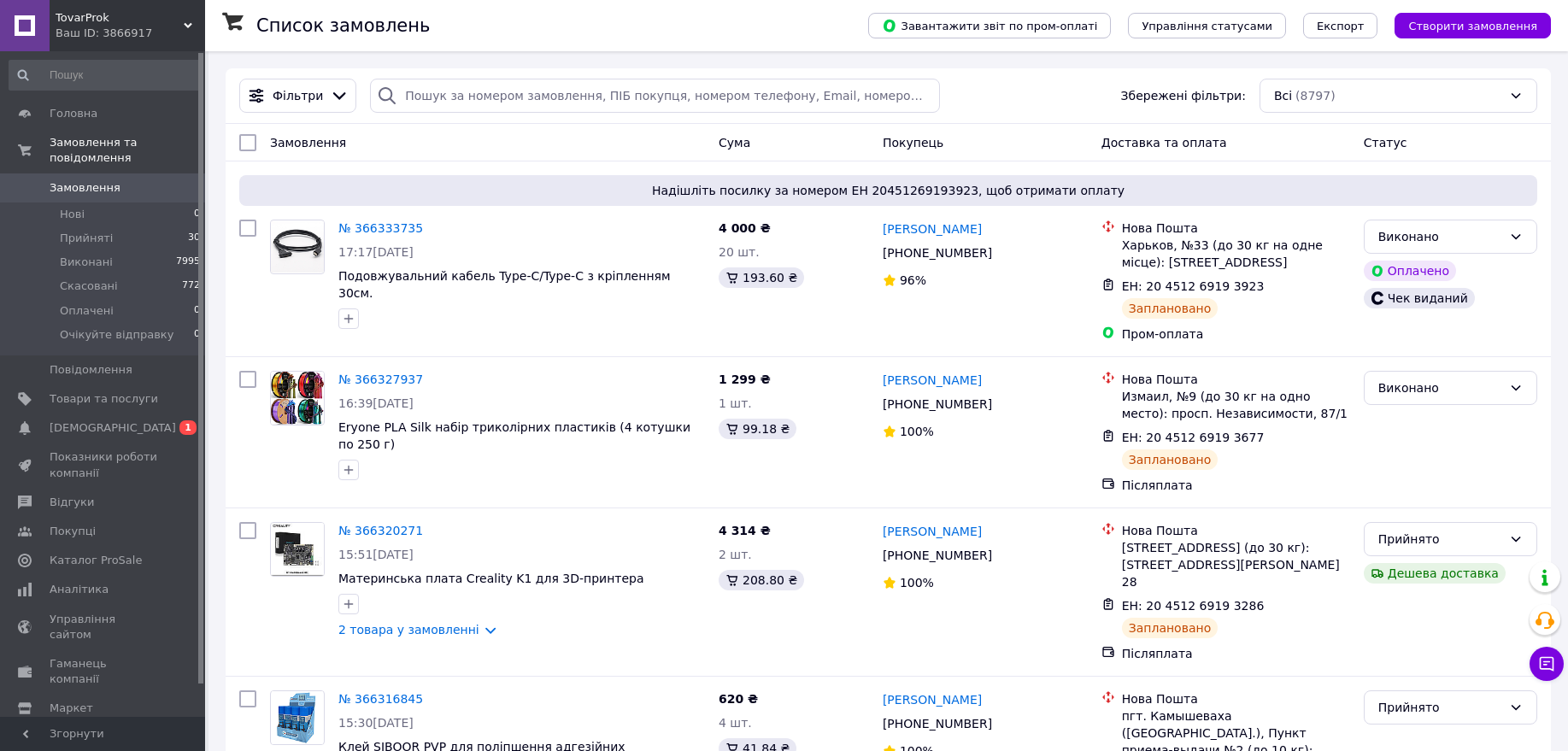
click at [91, 180] on span "Замовлення" at bounding box center [84, 188] width 71 height 16
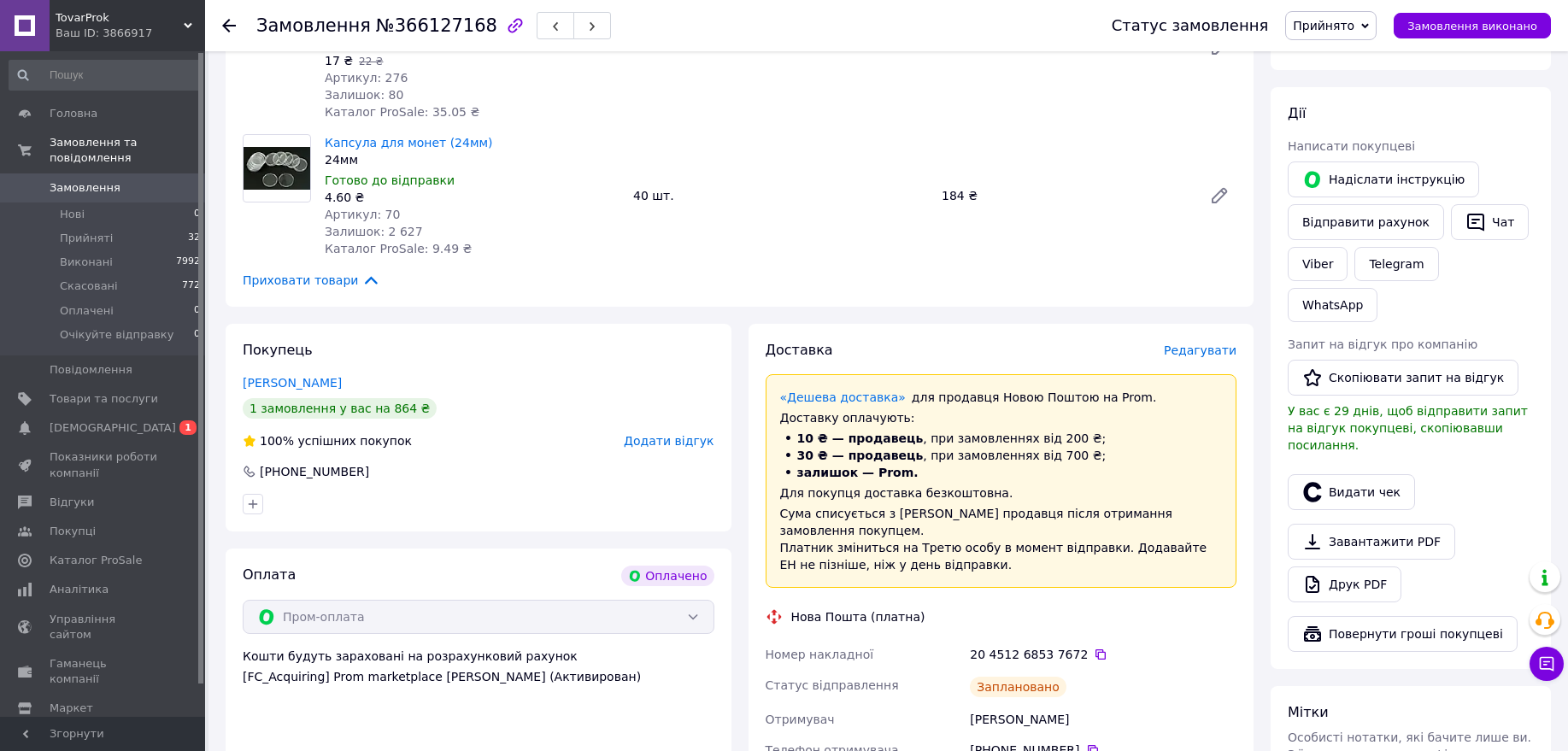
scroll to position [427, 0]
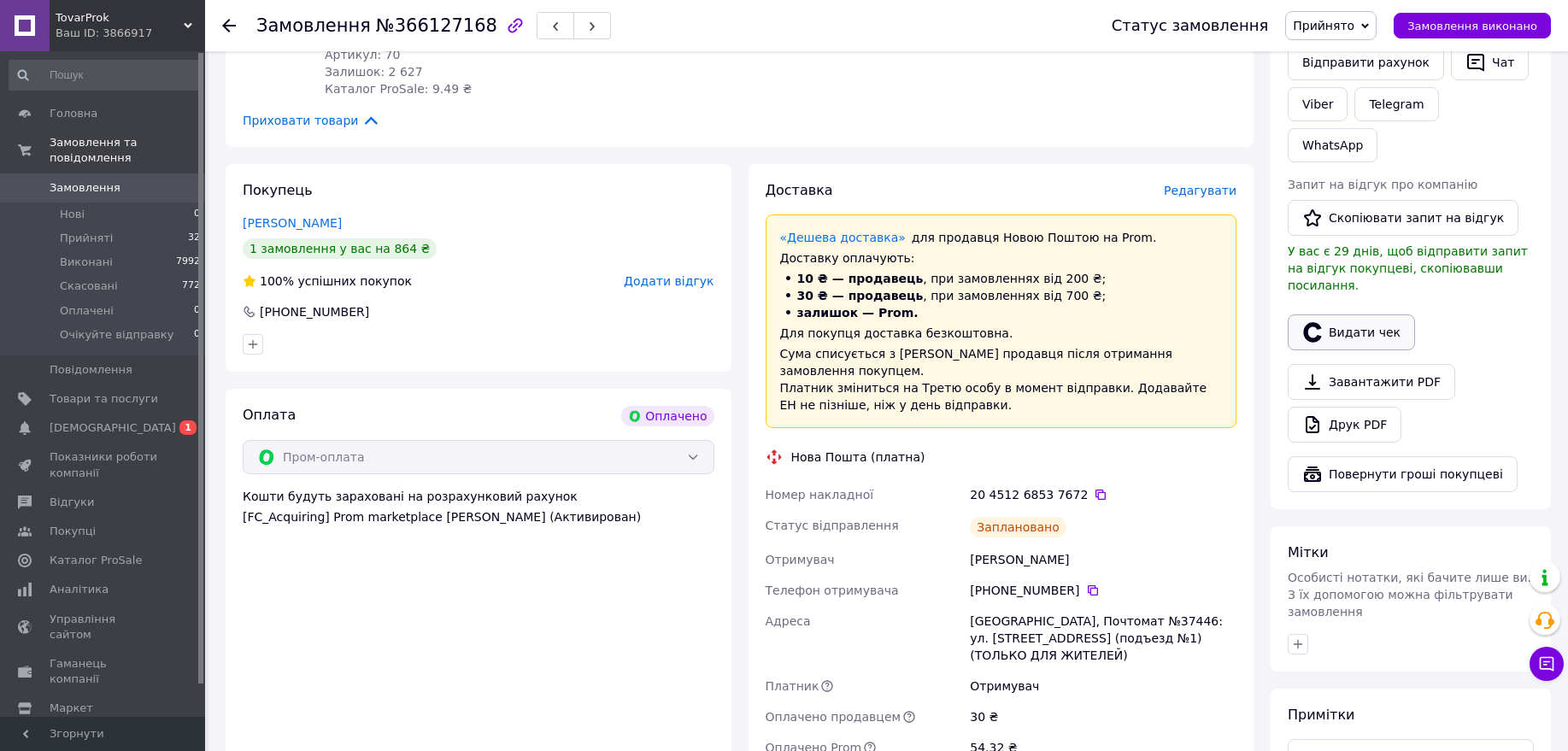
click at [1357, 314] on button "Видати чек" at bounding box center [1351, 332] width 127 height 36
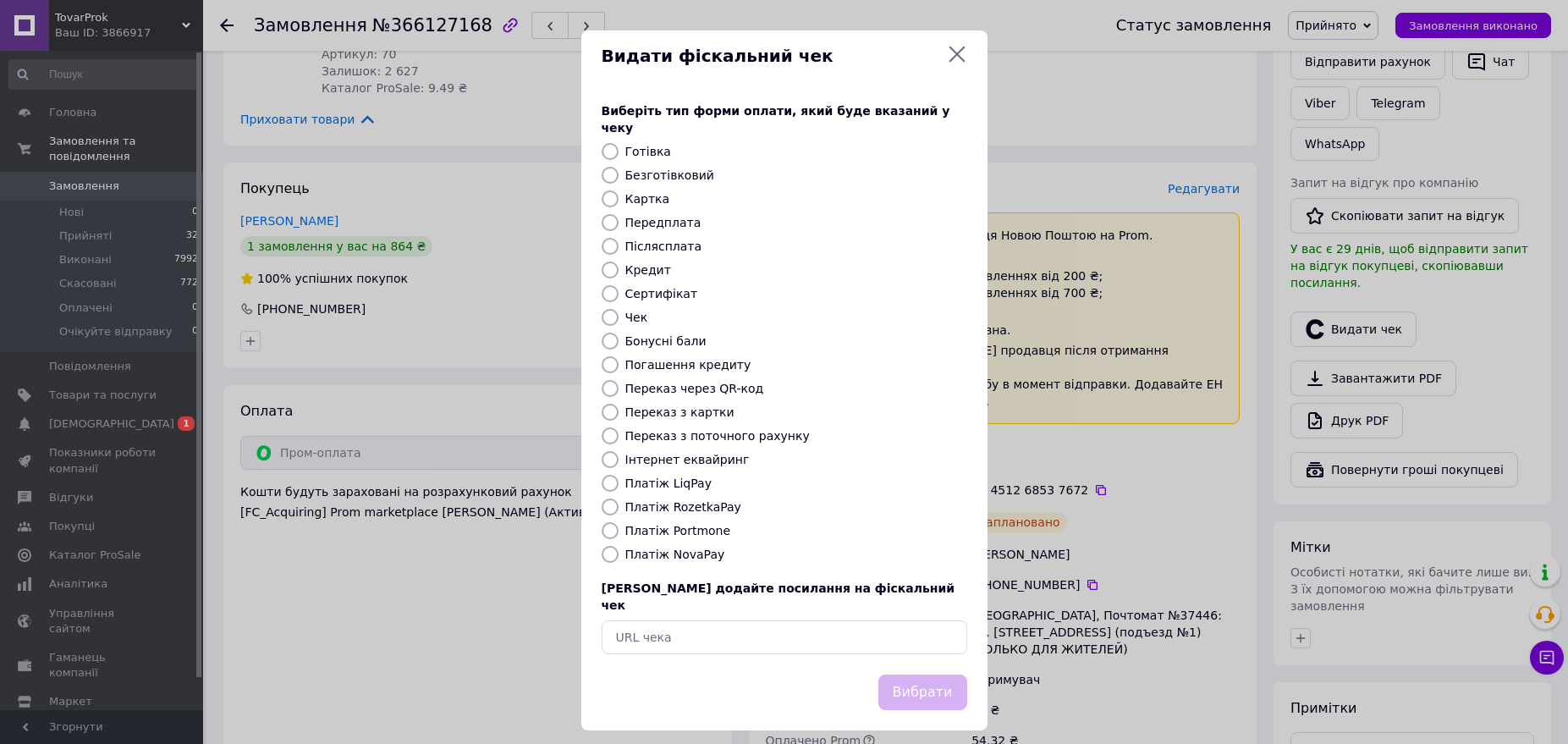
click at [665, 500] on label "Платіж RozetkaPay" at bounding box center [683, 507] width 116 height 14
click at [619, 498] on input "Платіж RozetkaPay" at bounding box center [610, 507] width 17 height 17
radio input "true"
click at [902, 674] on button "Вибрати" at bounding box center [922, 692] width 89 height 36
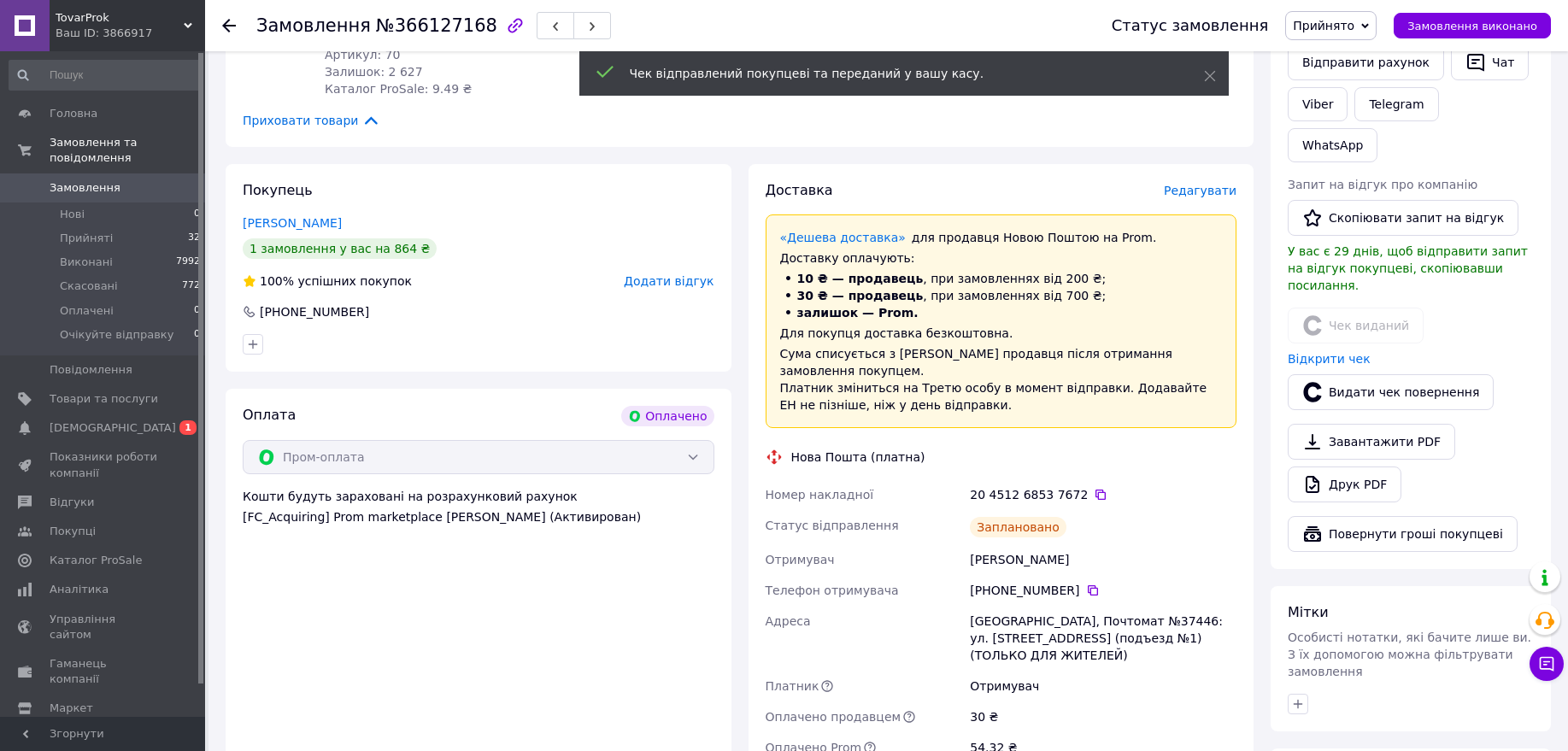
click at [1498, 25] on span "Замовлення виконано" at bounding box center [1472, 26] width 130 height 13
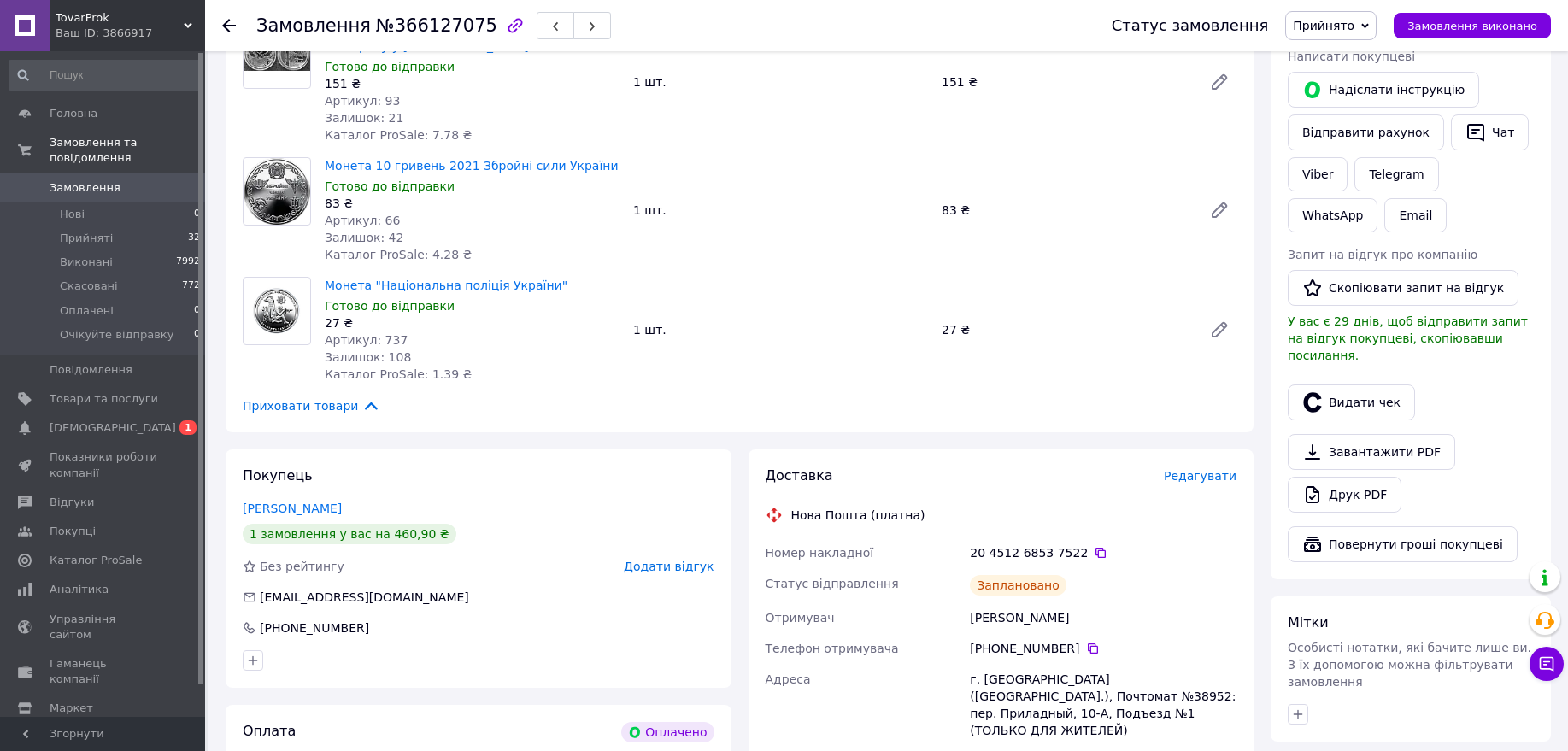
scroll to position [640, 0]
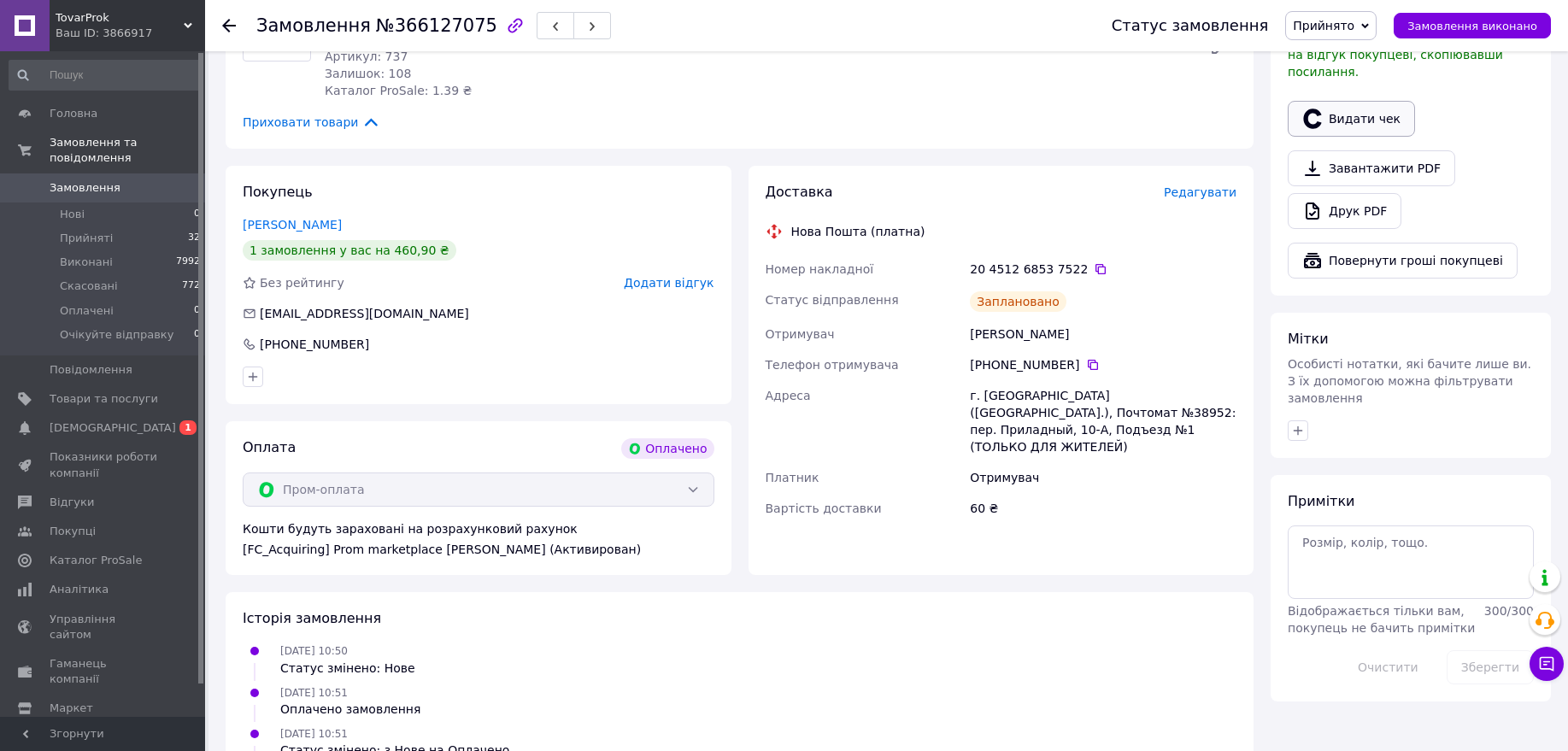
click at [1331, 107] on button "Видати чек" at bounding box center [1351, 118] width 127 height 36
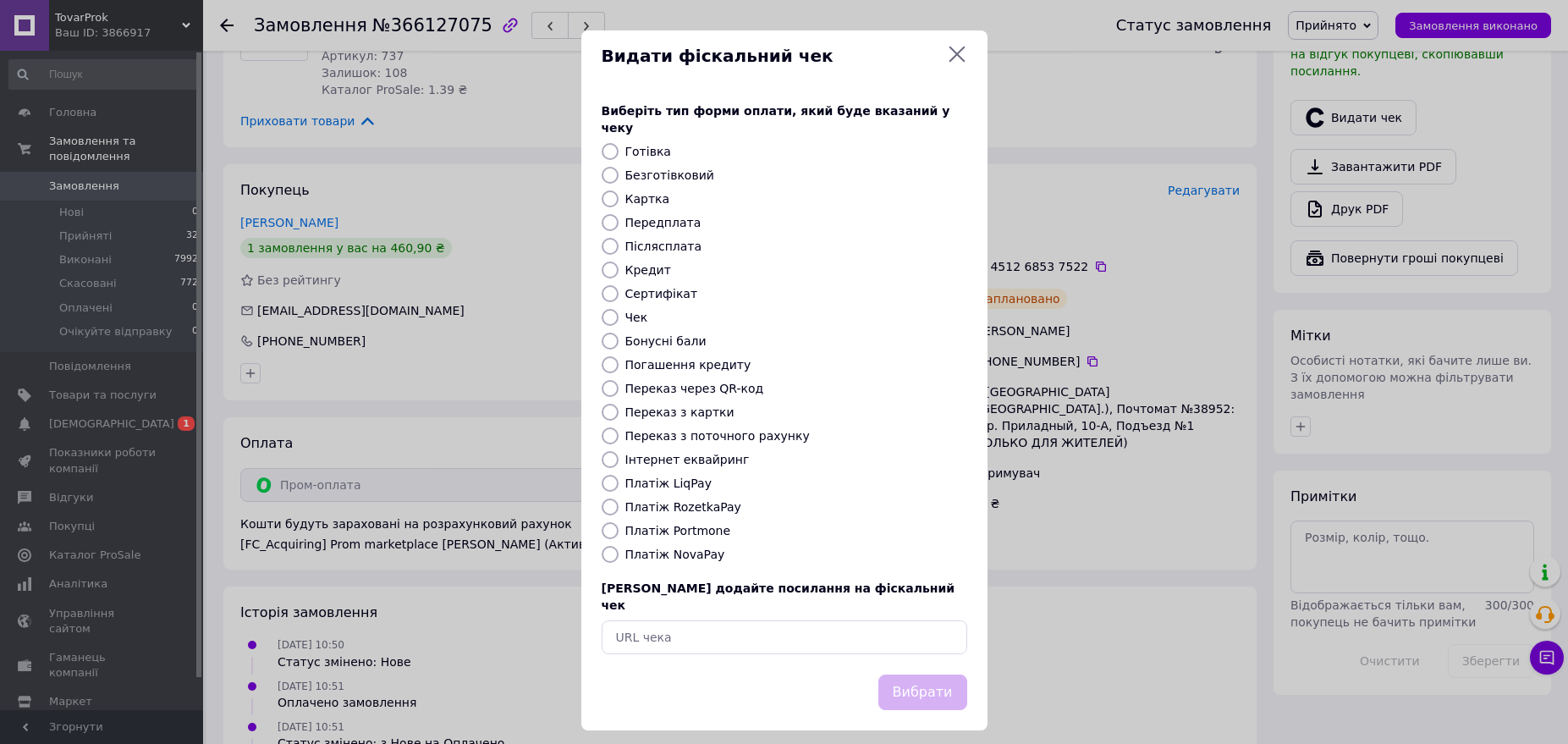
click at [674, 503] on label "Платіж RozetkaPay" at bounding box center [683, 507] width 116 height 14
click at [619, 503] on input "Платіж RozetkaPay" at bounding box center [610, 507] width 17 height 17
radio input "true"
click at [926, 674] on button "Вибрати" at bounding box center [922, 692] width 89 height 36
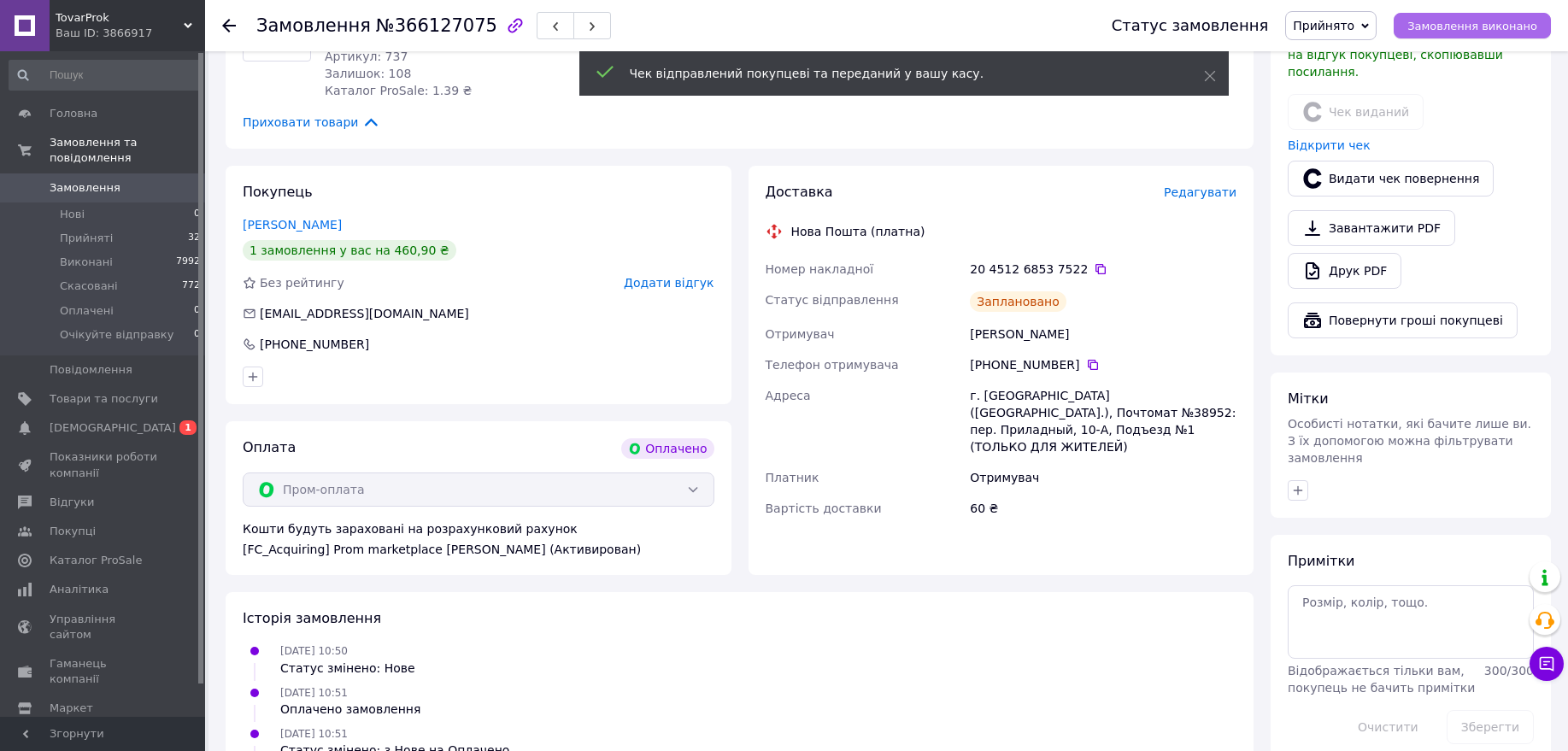
click at [1491, 23] on span "Замовлення виконано" at bounding box center [1472, 26] width 130 height 13
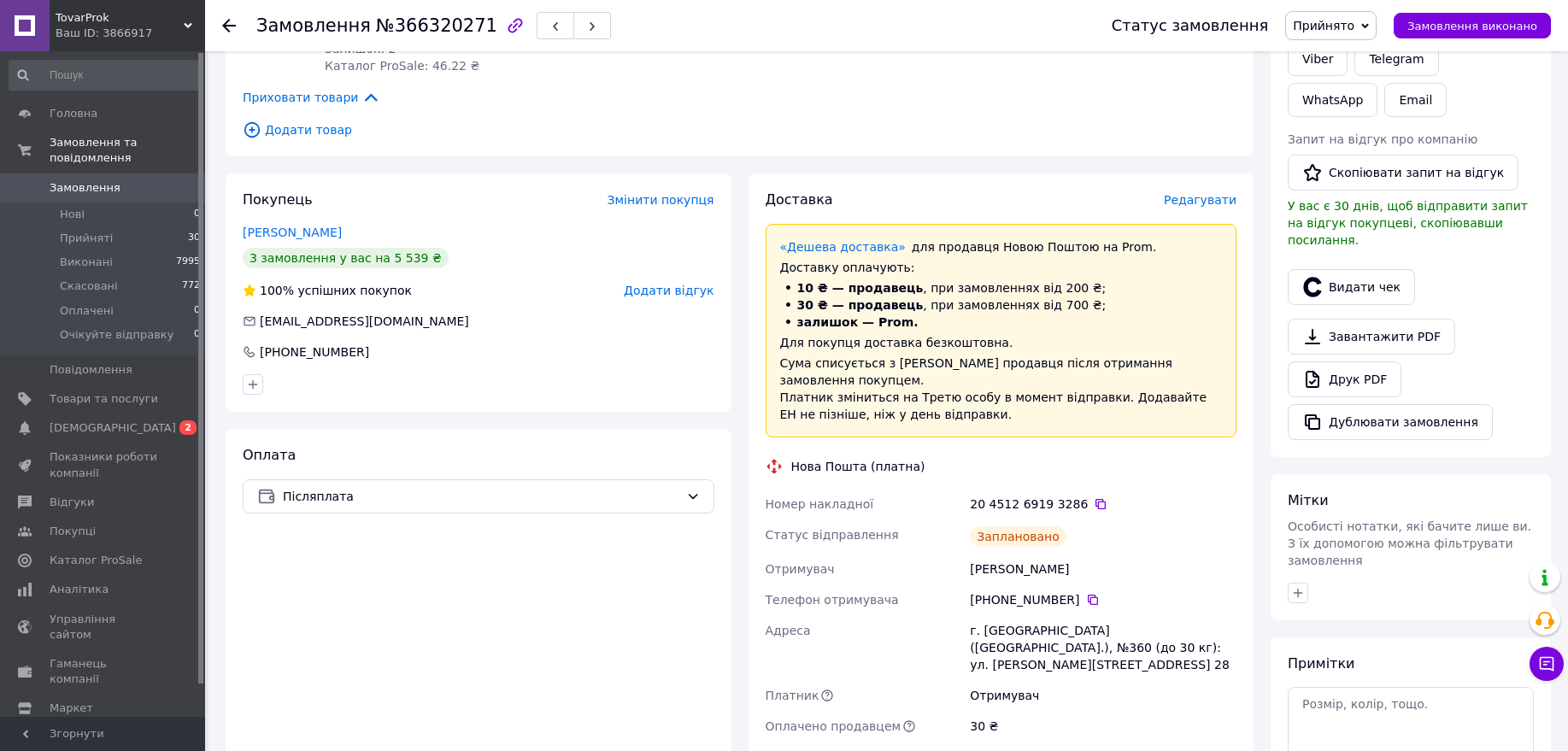
scroll to position [427, 0]
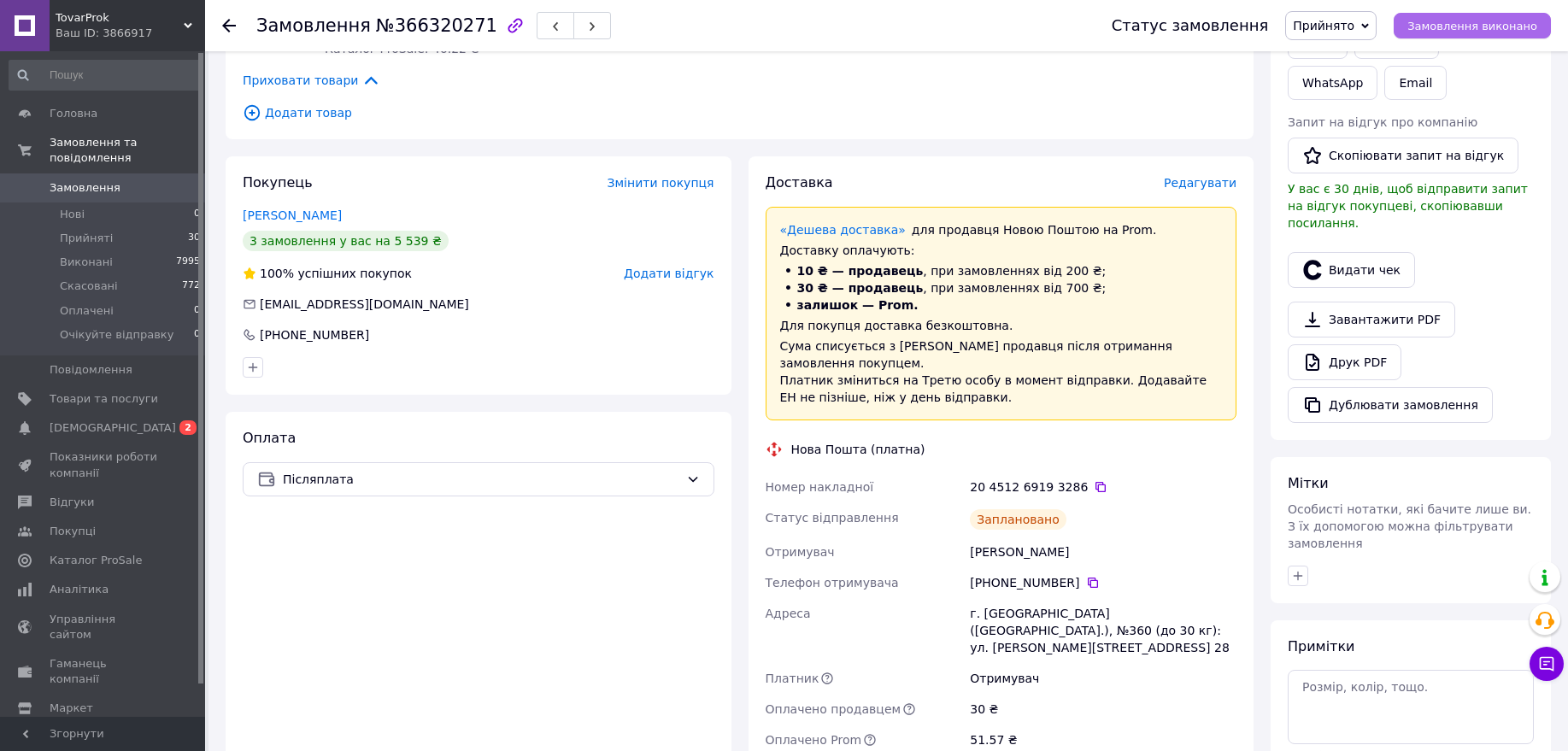
click at [1479, 20] on span "Замовлення виконано" at bounding box center [1472, 26] width 130 height 13
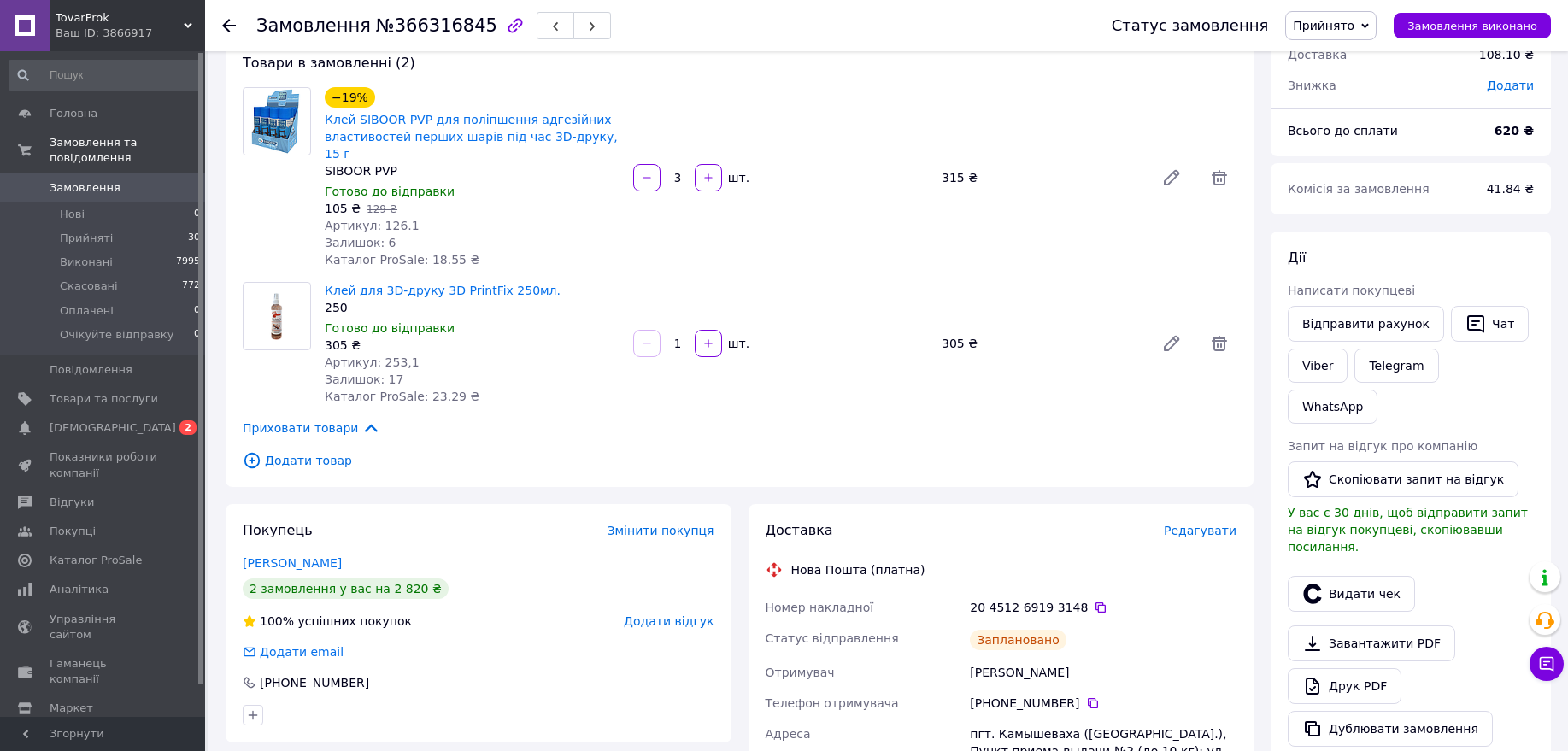
scroll to position [213, 0]
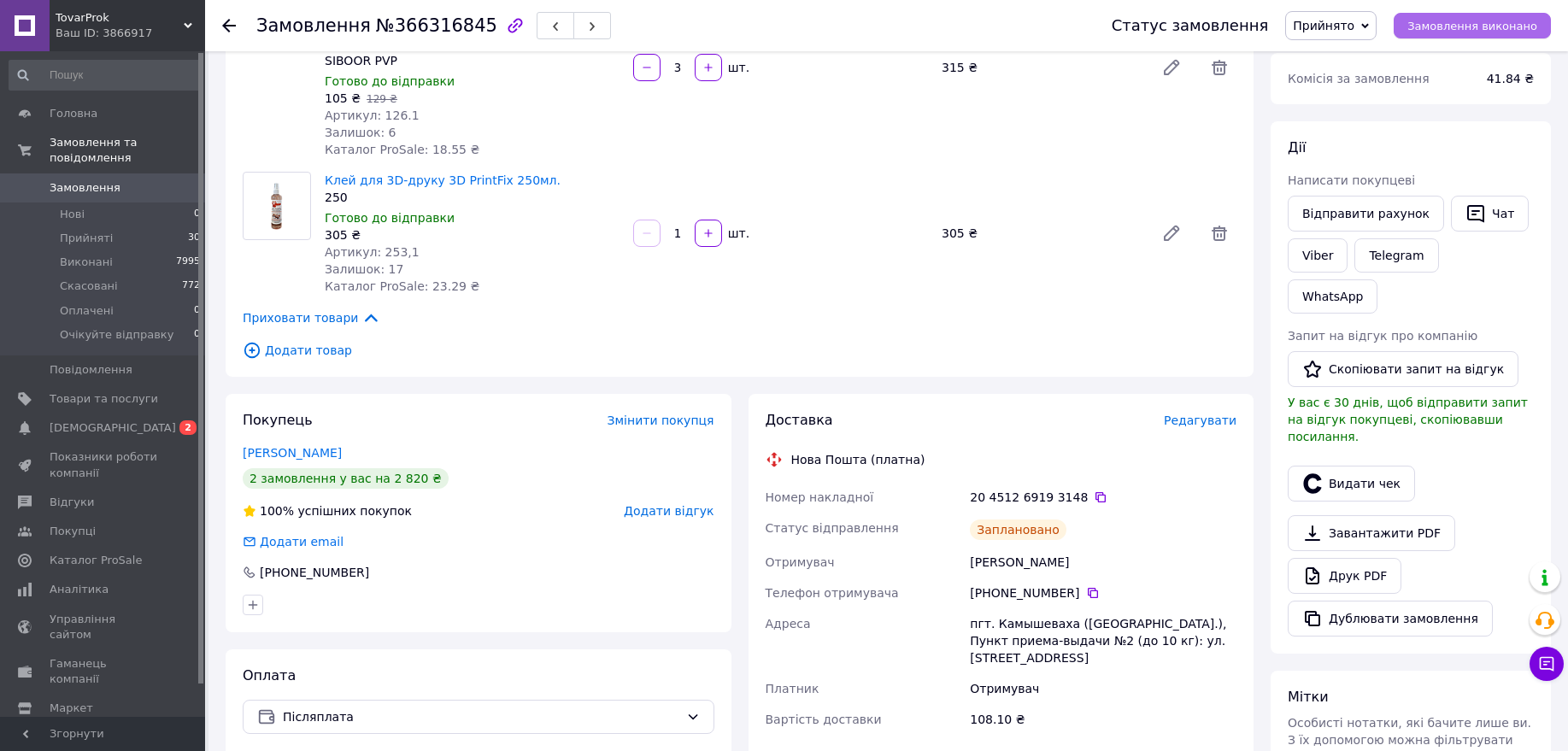
click at [1484, 35] on button "Замовлення виконано" at bounding box center [1472, 25] width 158 height 25
